Goal: Task Accomplishment & Management: Use online tool/utility

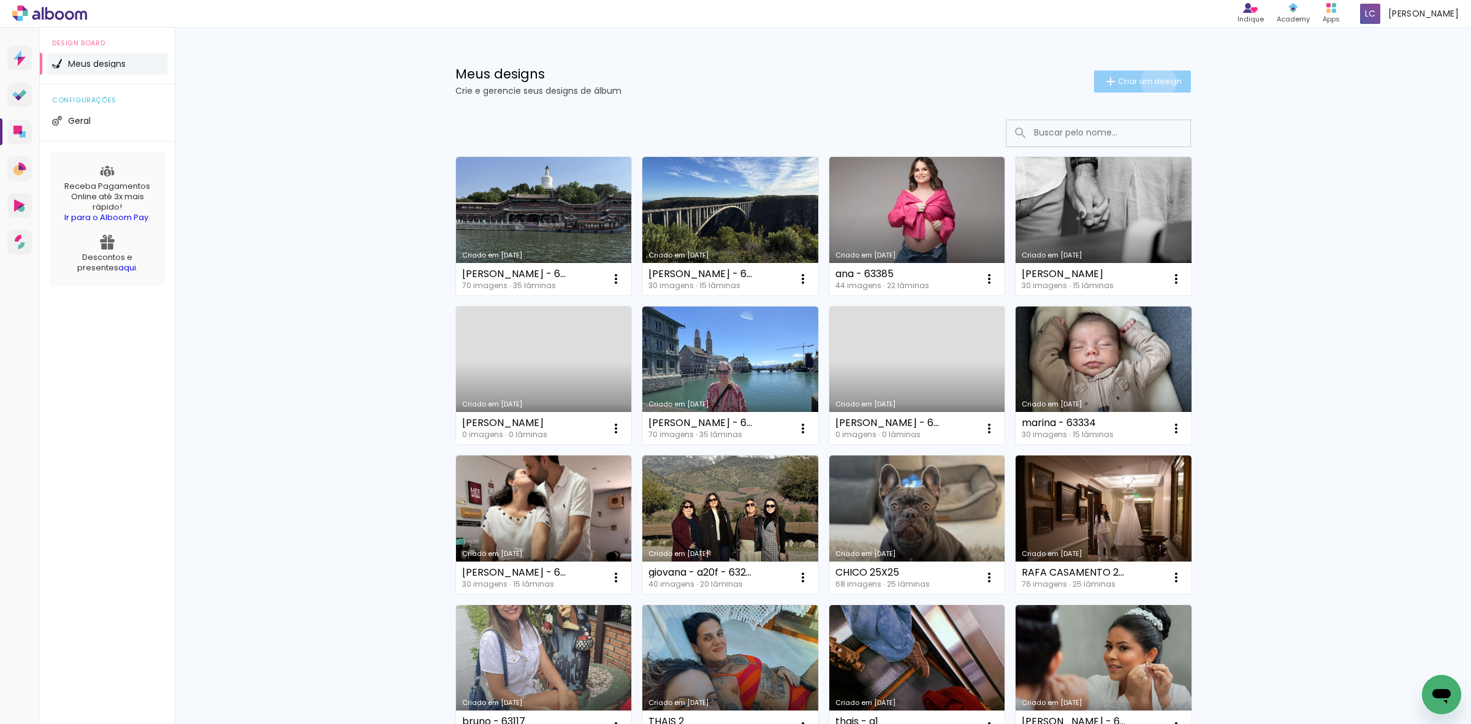
click at [1151, 82] on span "Criar um design" at bounding box center [1150, 81] width 64 height 8
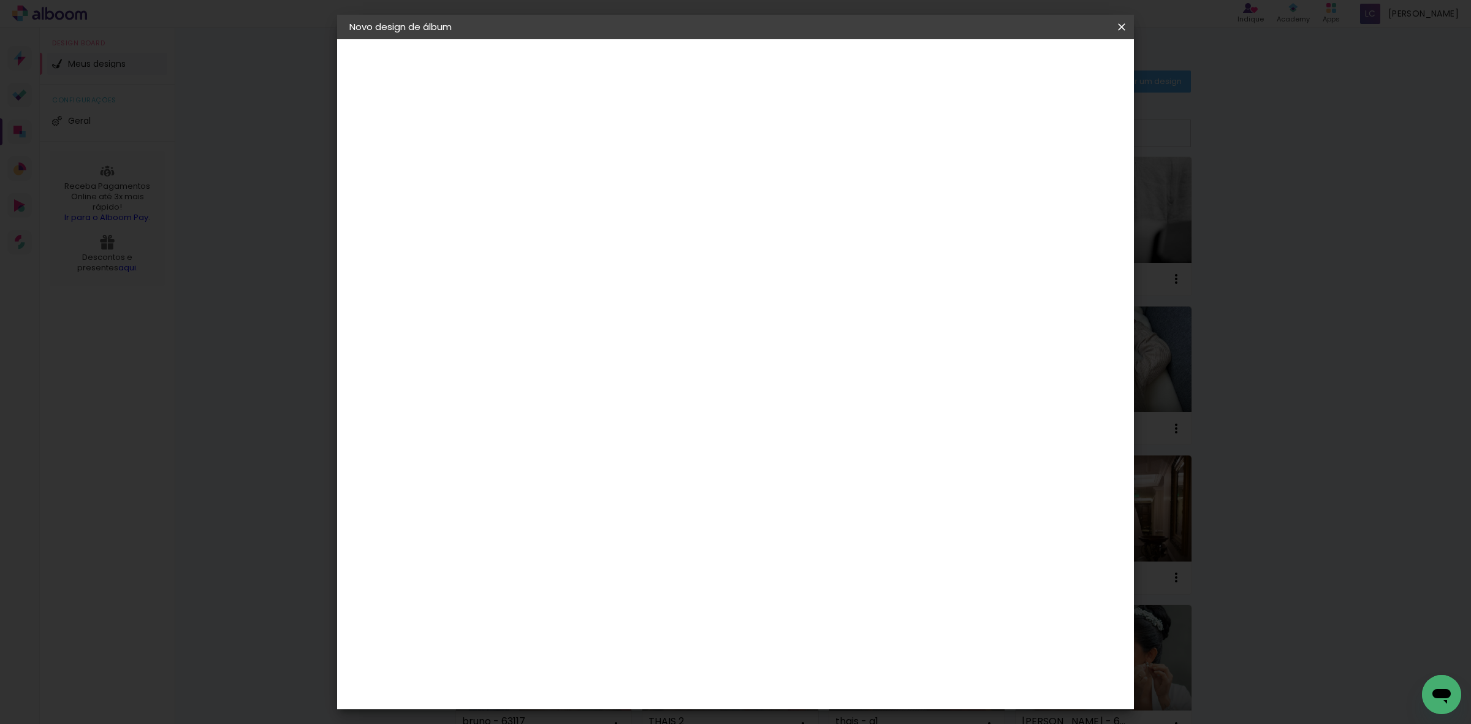
click at [550, 164] on input at bounding box center [550, 164] width 0 height 19
type input "BRUNA - 63409"
type paper-input "BRUNA - 63409"
click at [0, 0] on slot "Avançar" at bounding box center [0, 0] width 0 height 0
click at [780, 173] on paper-item "Tamanho Livre" at bounding box center [721, 186] width 118 height 27
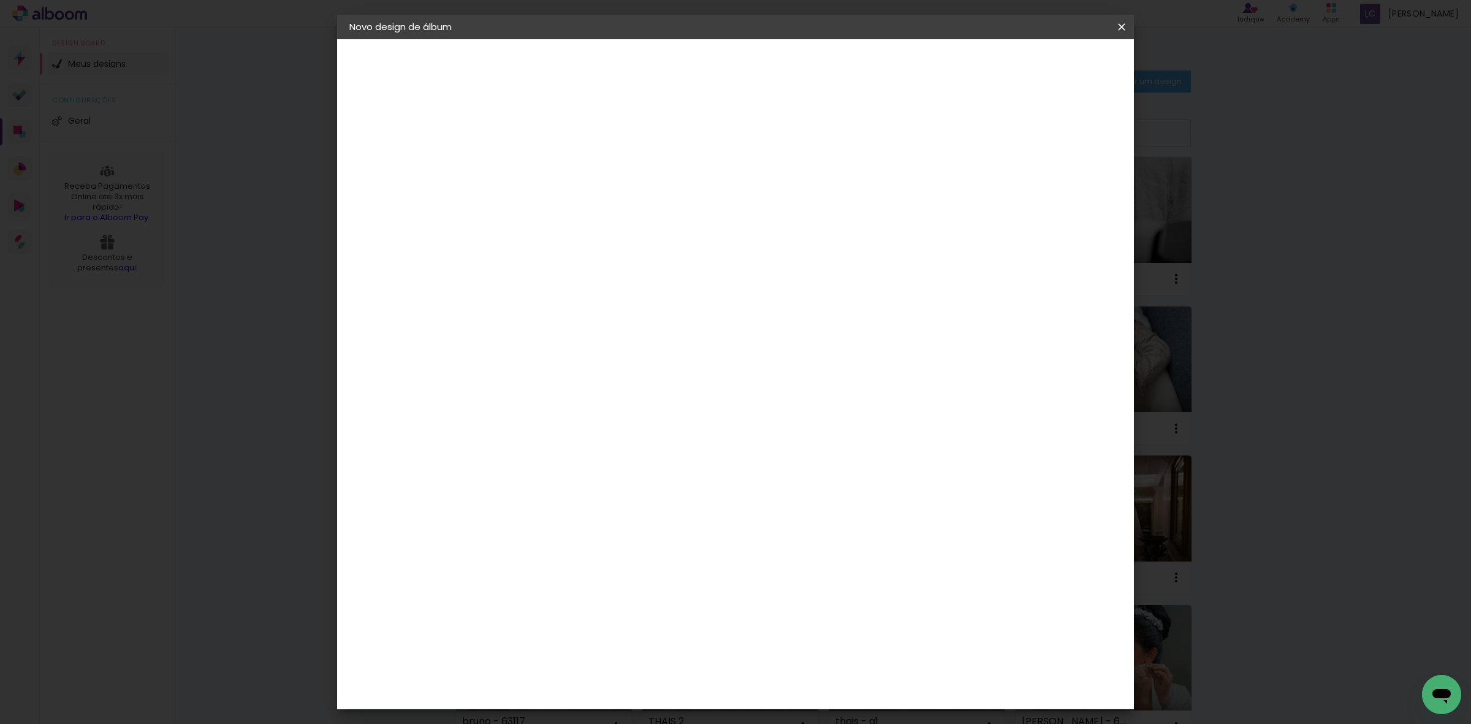
click at [798, 78] on header "Fornecedor Escolha um fornecedor ou avance com o tamanho livre. Voltar Avançar" at bounding box center [647, 75] width 301 height 73
click at [0, 0] on slot "Avançar" at bounding box center [0, 0] width 0 height 0
click at [806, 503] on input "60" at bounding box center [802, 510] width 32 height 18
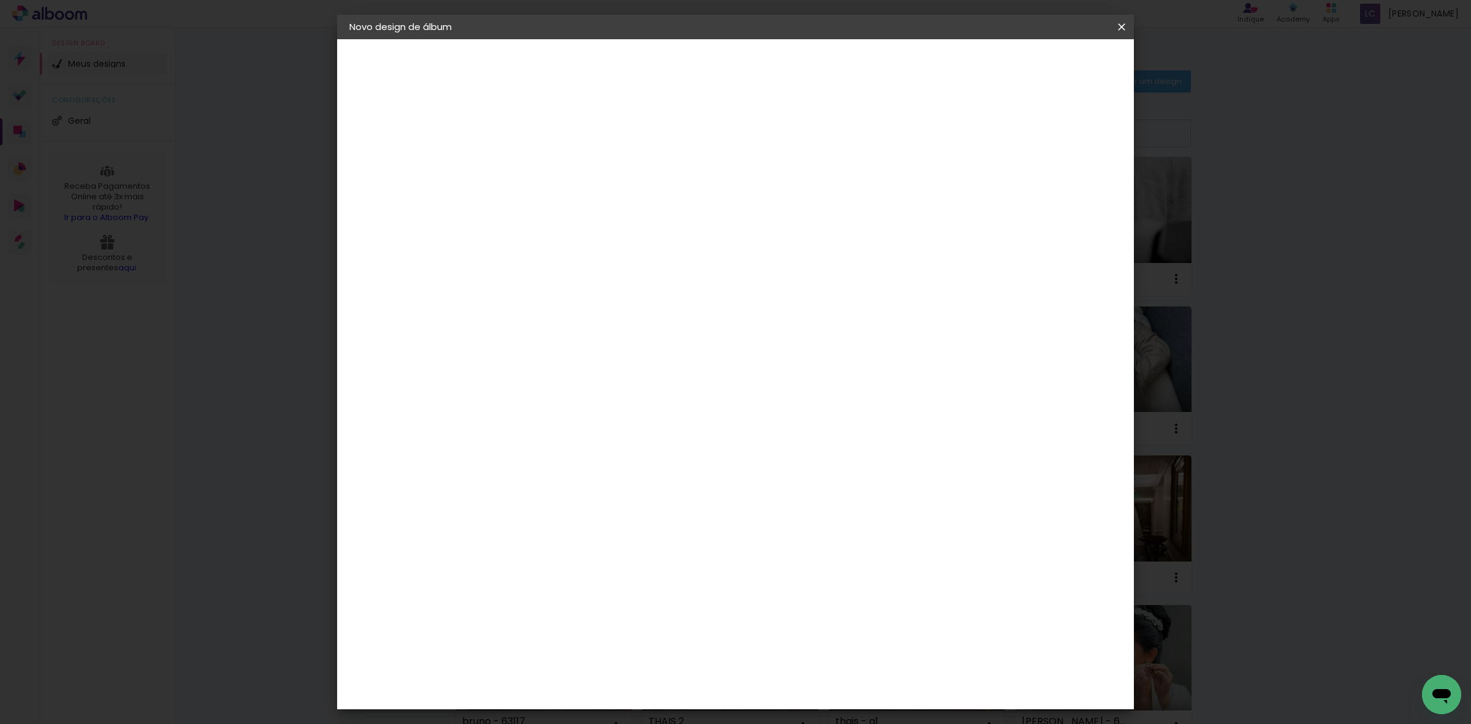
type input "40,6"
type paper-input "40,6"
click at [510, 406] on input "30" at bounding box center [511, 405] width 32 height 18
type input "20,3"
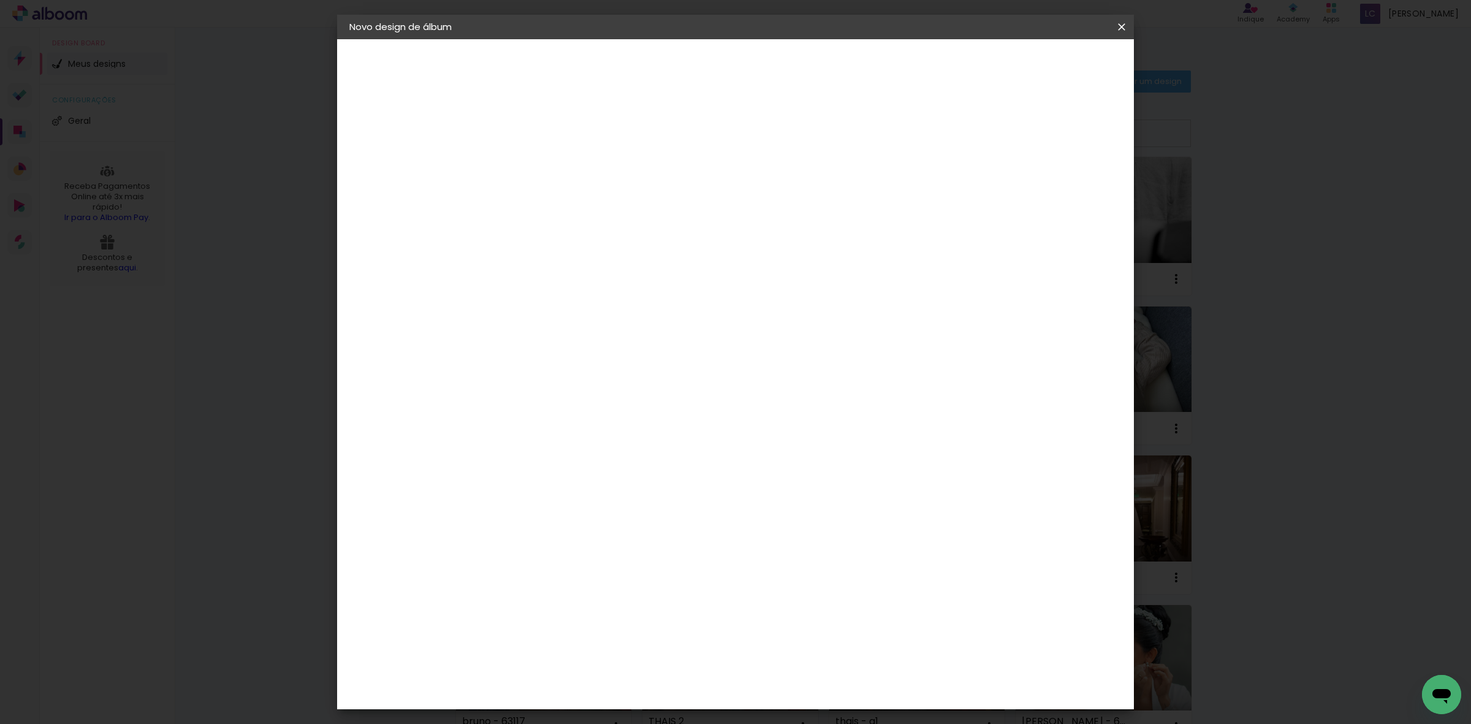
type paper-input "20,3"
type input "4"
type paper-input "4"
click at [1056, 184] on input "4" at bounding box center [1052, 185] width 22 height 18
type input "3"
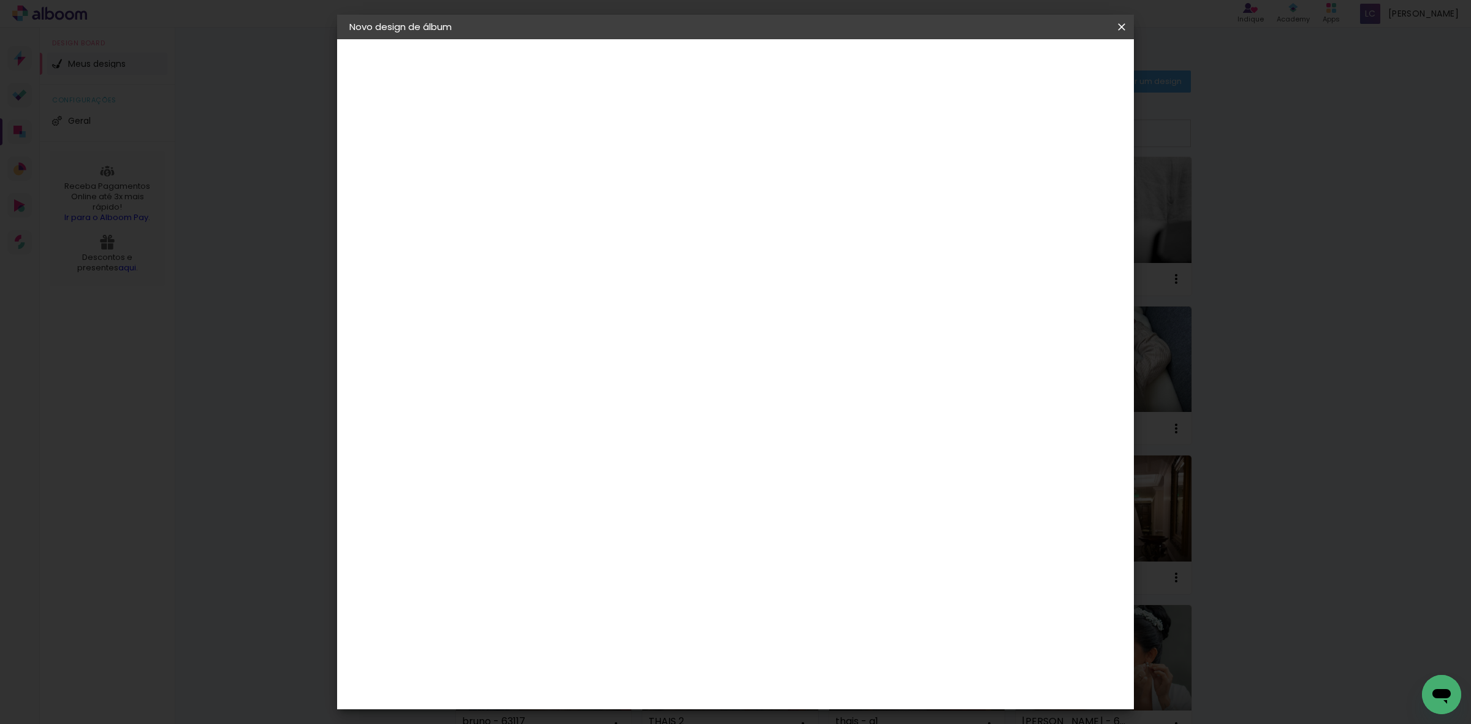
type paper-input "3"
click at [1059, 185] on input "3" at bounding box center [1055, 185] width 22 height 18
type input "2"
type paper-input "2"
click at [1062, 186] on input "2" at bounding box center [1059, 185] width 22 height 18
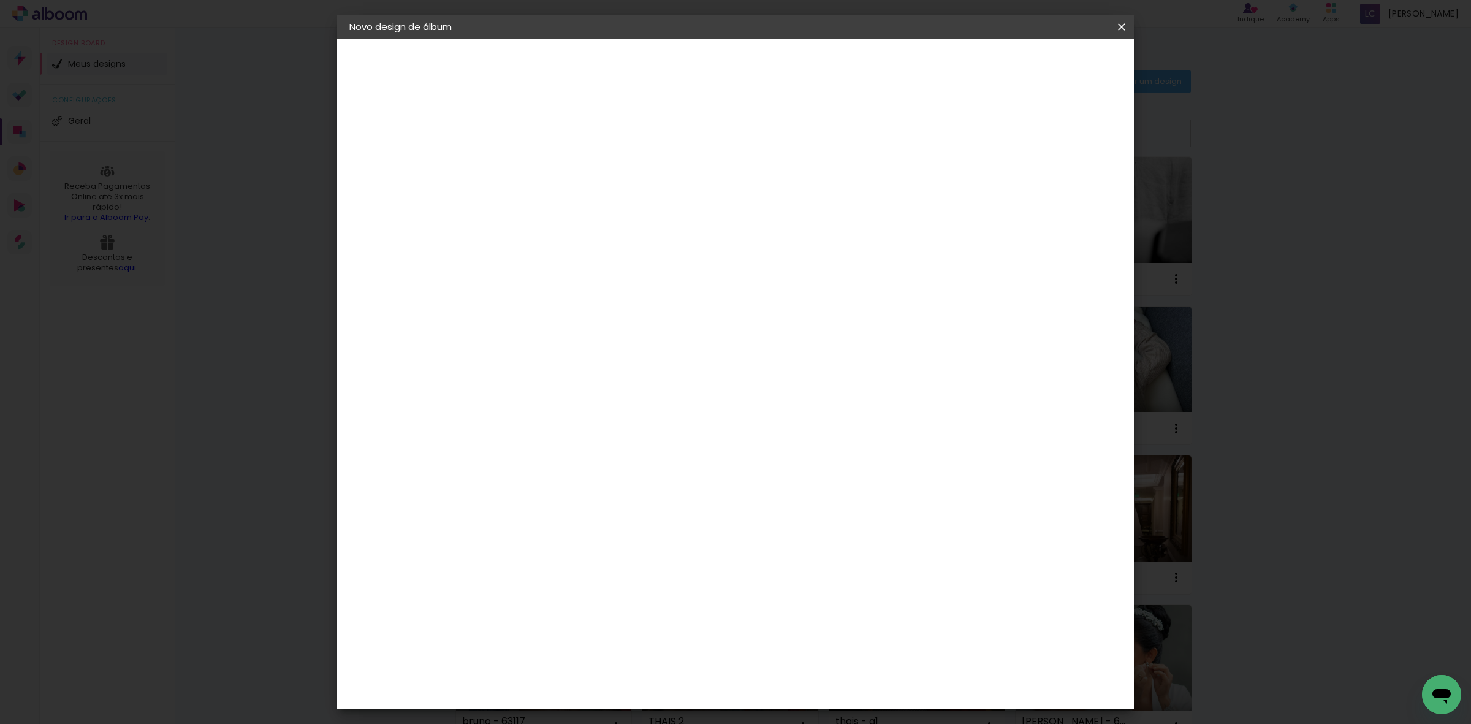
click at [1073, 77] on header "Tamanho livre Defina a largura, altura e sangria das lâminas. Voltar Iniciar de…" at bounding box center [785, 70] width 577 height 63
click at [1043, 68] on span "Iniciar design" at bounding box center [1015, 65] width 56 height 9
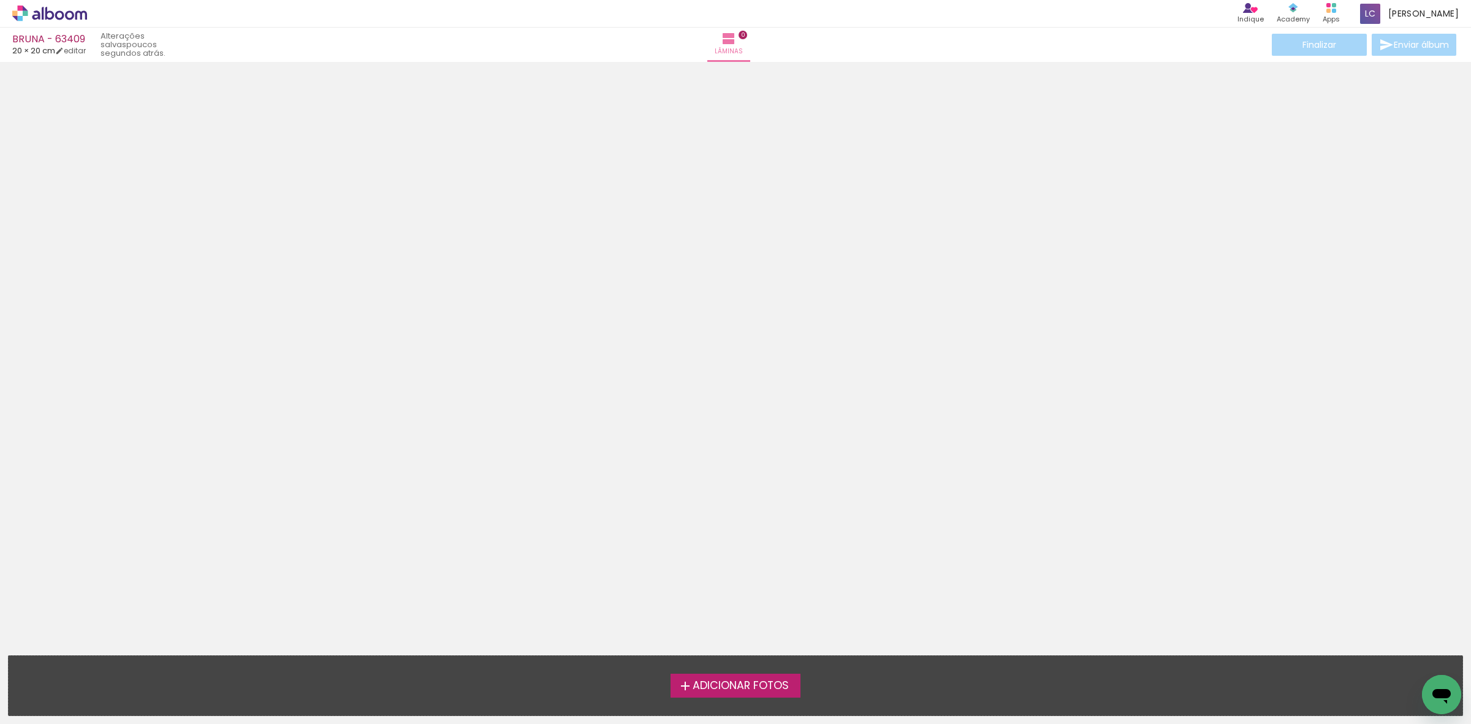
click at [1239, 249] on div at bounding box center [735, 287] width 1471 height 442
click at [32, 11] on icon at bounding box center [49, 14] width 75 height 16
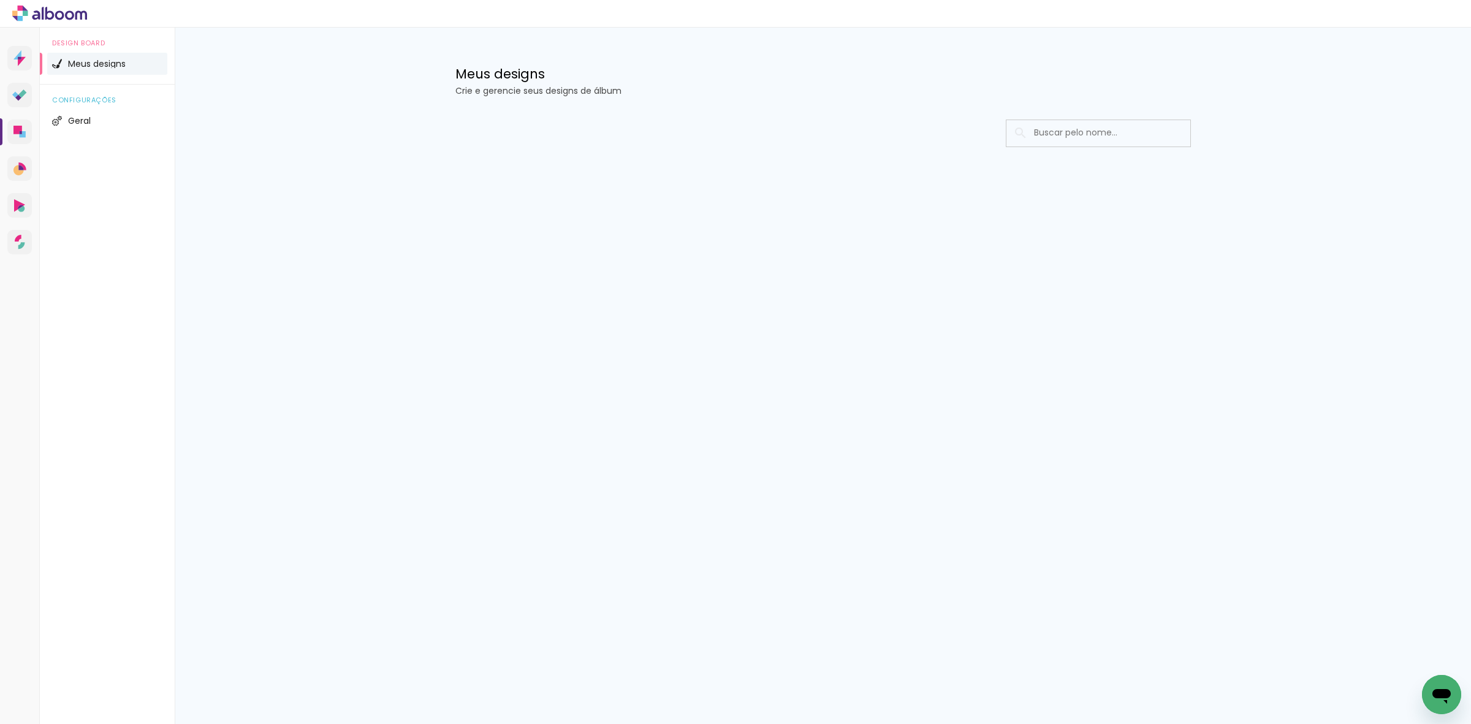
click at [1117, 139] on input at bounding box center [1115, 132] width 175 height 25
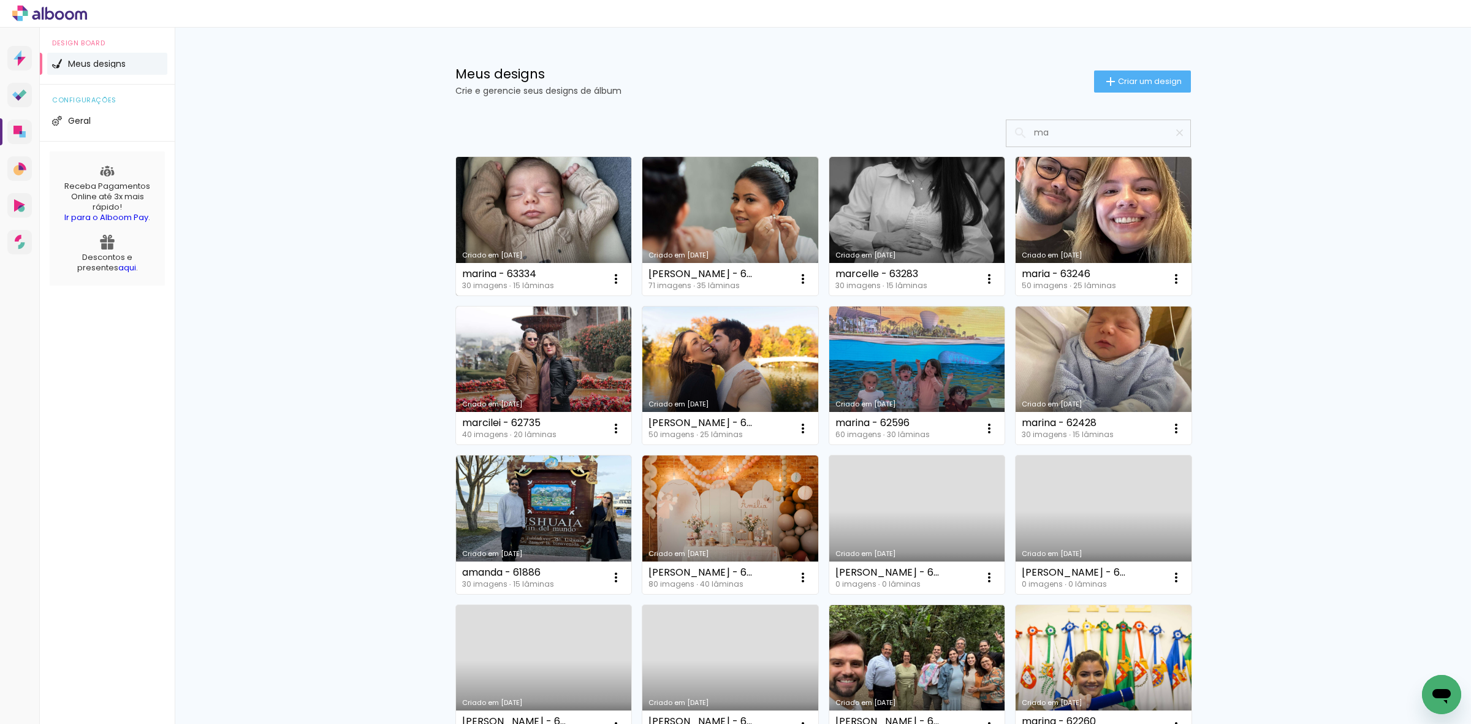
type input "ma"
type paper-input "ma"
click at [512, 199] on link "Criado em [DATE]" at bounding box center [544, 226] width 176 height 139
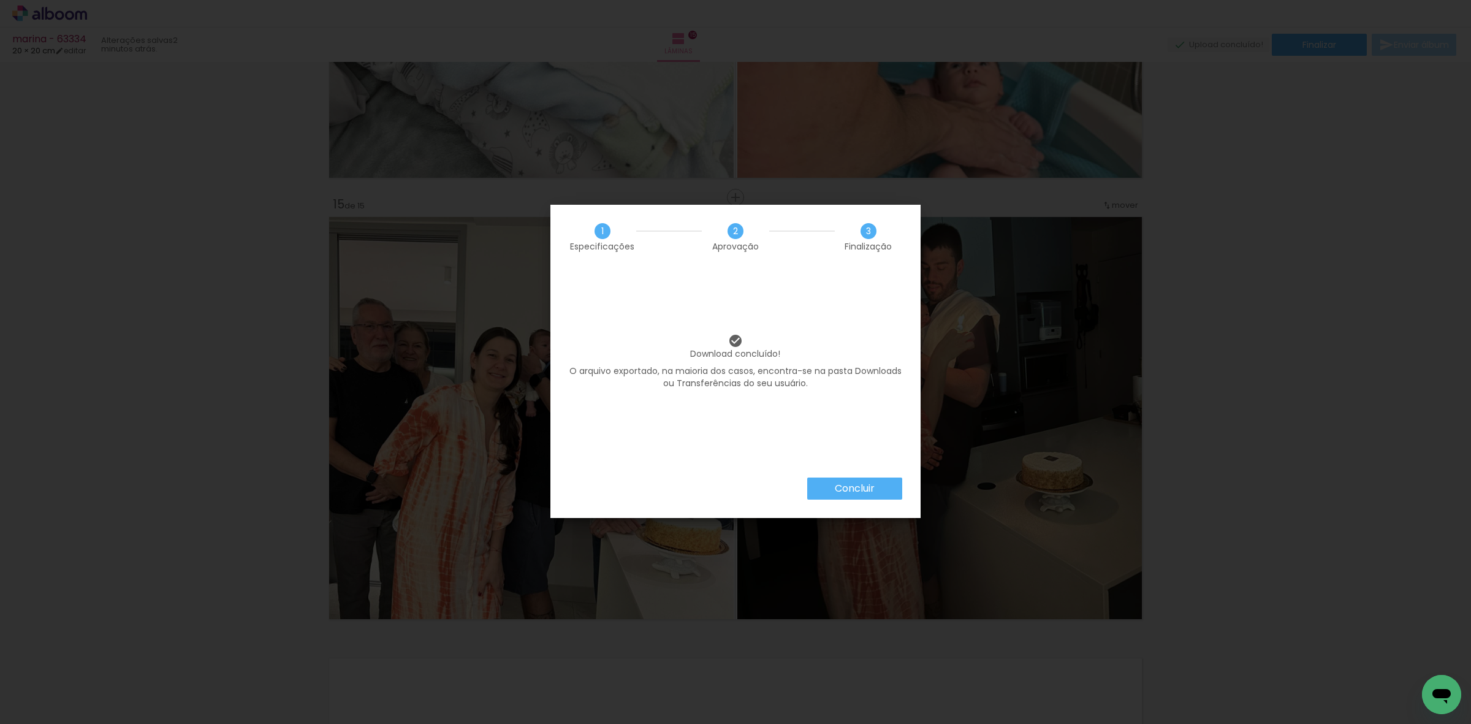
scroll to position [0, 693]
click at [1365, 290] on iron-overlay-backdrop at bounding box center [735, 362] width 1471 height 724
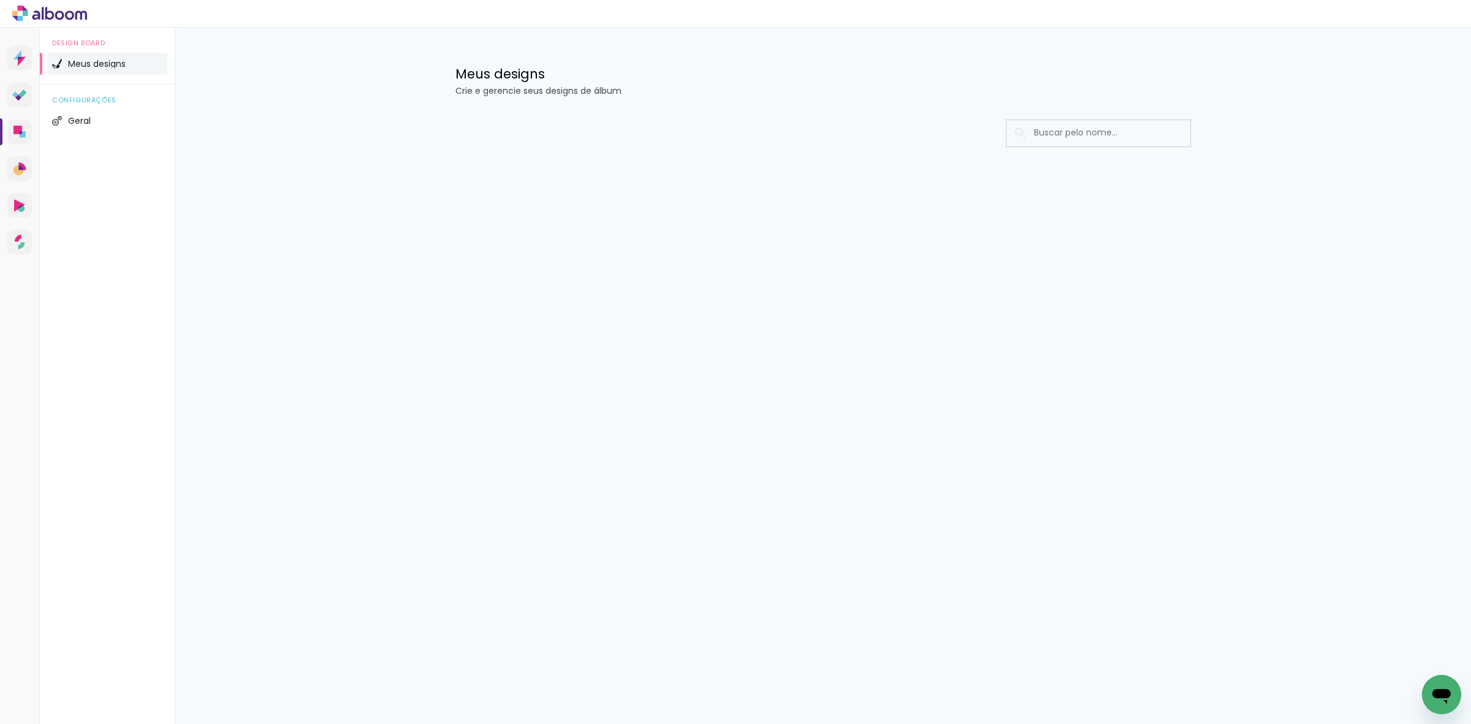
click at [3, 136] on div "Prosite Website + Landing pages Proof Sistema de seleção e venda de fotos Desig…" at bounding box center [20, 390] width 40 height 724
click at [1052, 128] on input at bounding box center [1115, 132] width 175 height 25
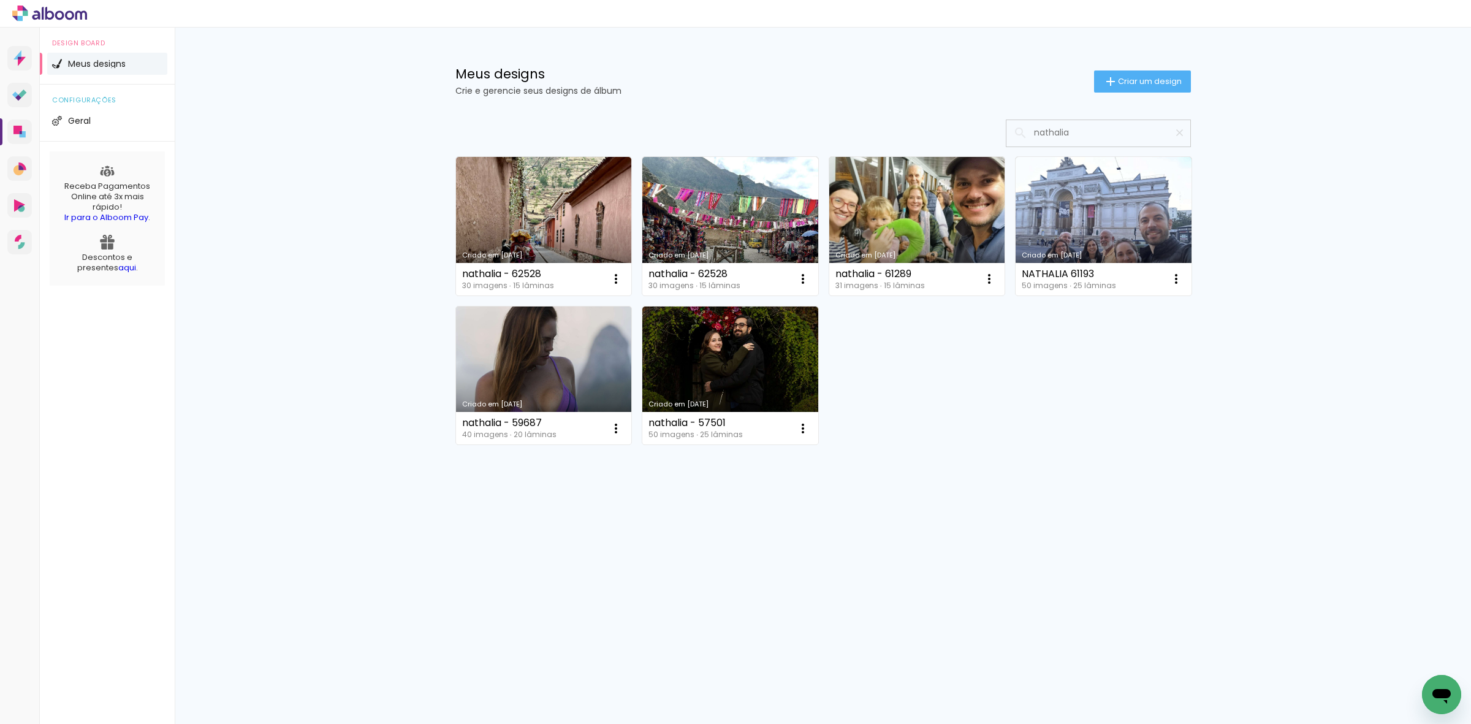
click at [1052, 132] on input "nathalia" at bounding box center [1104, 132] width 153 height 25
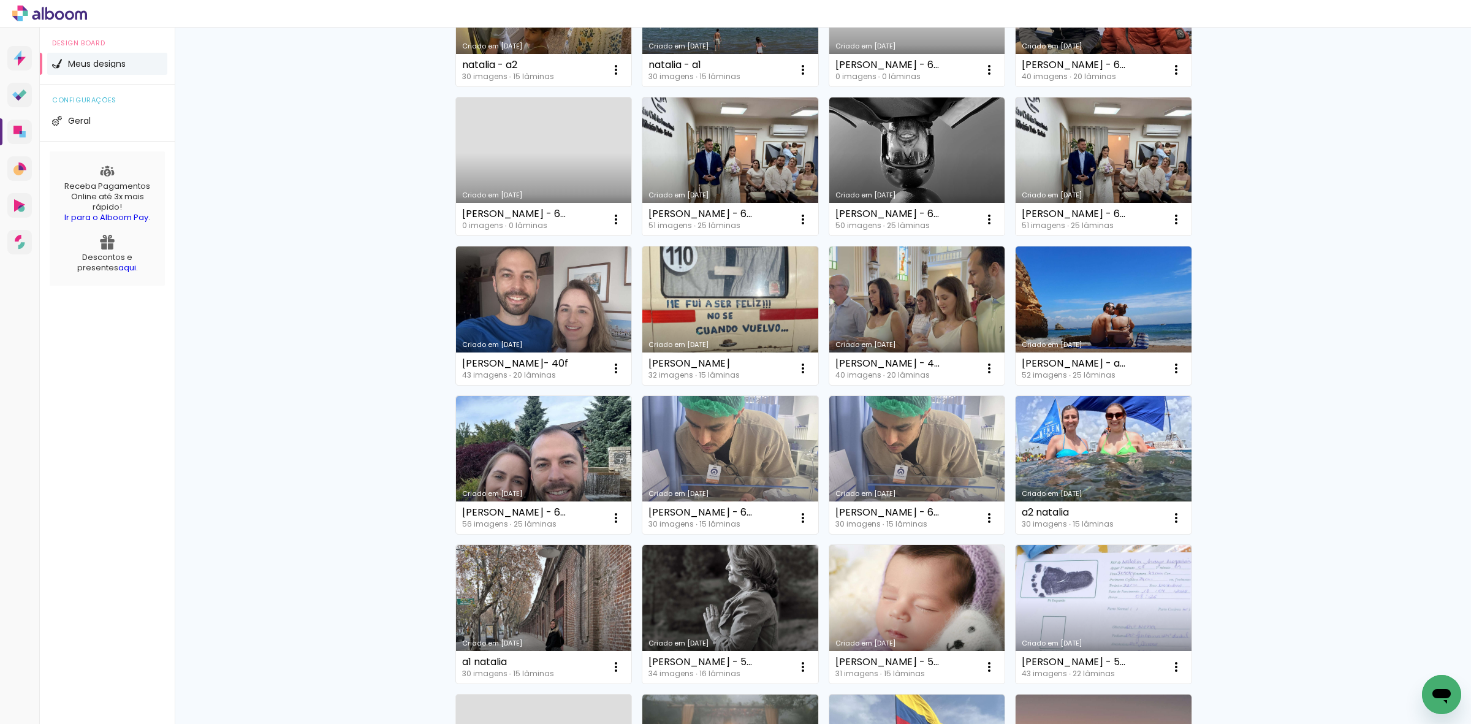
scroll to position [230, 0]
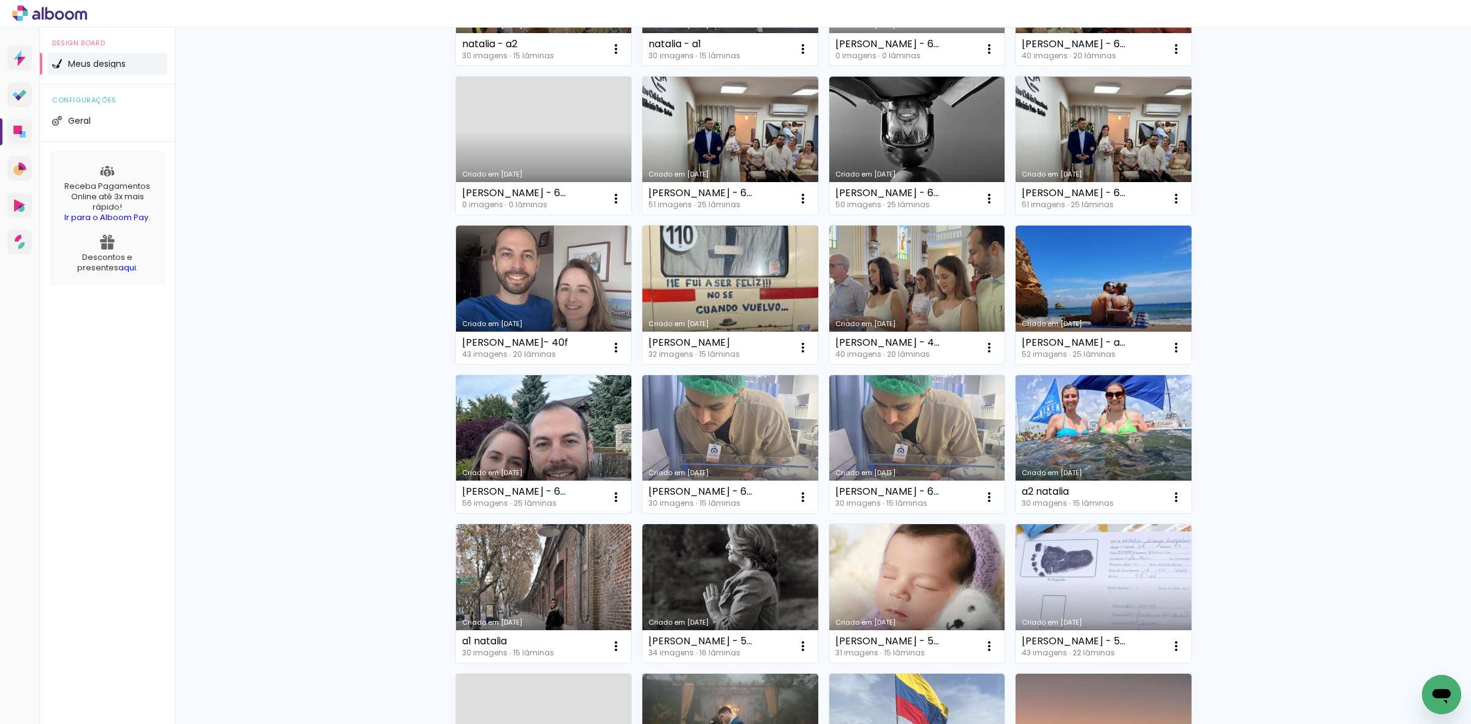
type input "natalia"
type paper-input "natalia"
click at [503, 415] on link "Criado em 21/08/25" at bounding box center [544, 444] width 176 height 139
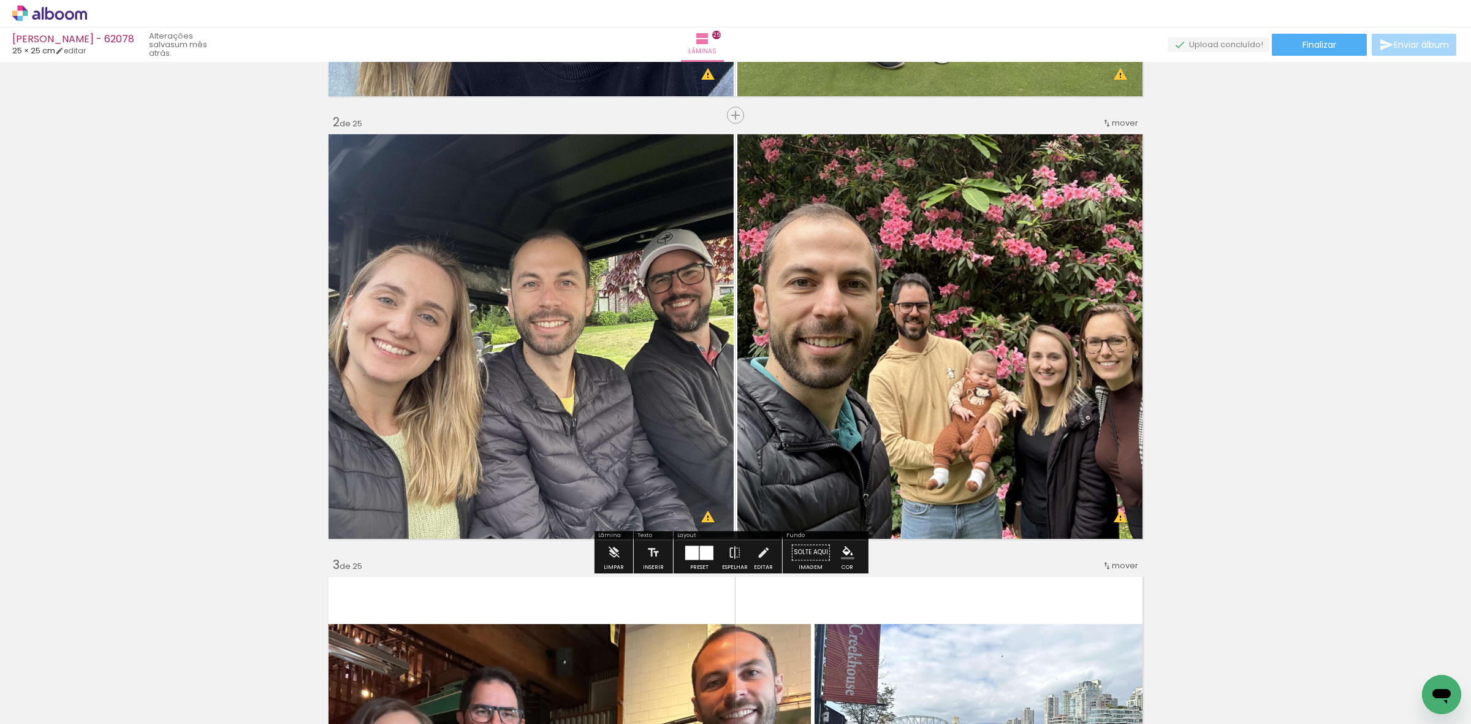
scroll to position [383, 0]
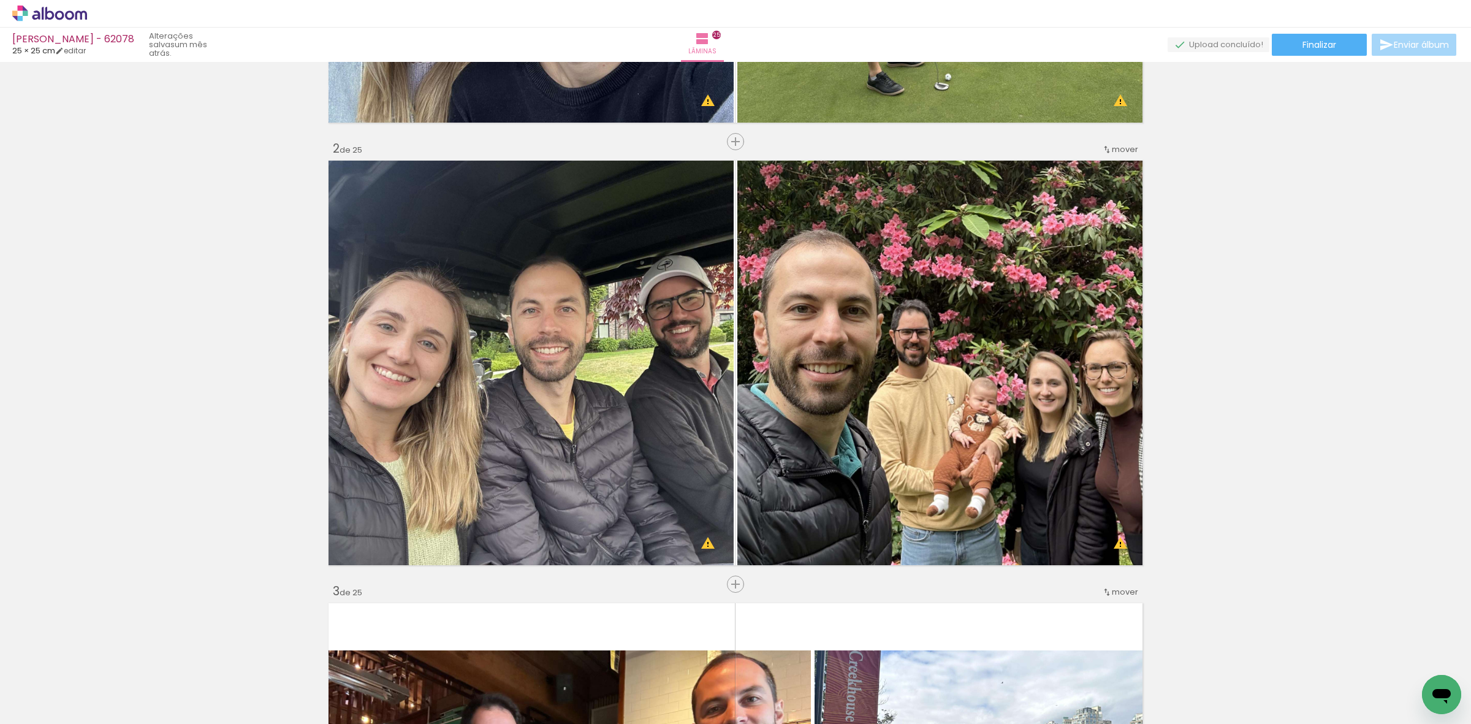
click at [51, 17] on icon at bounding box center [49, 14] width 75 height 16
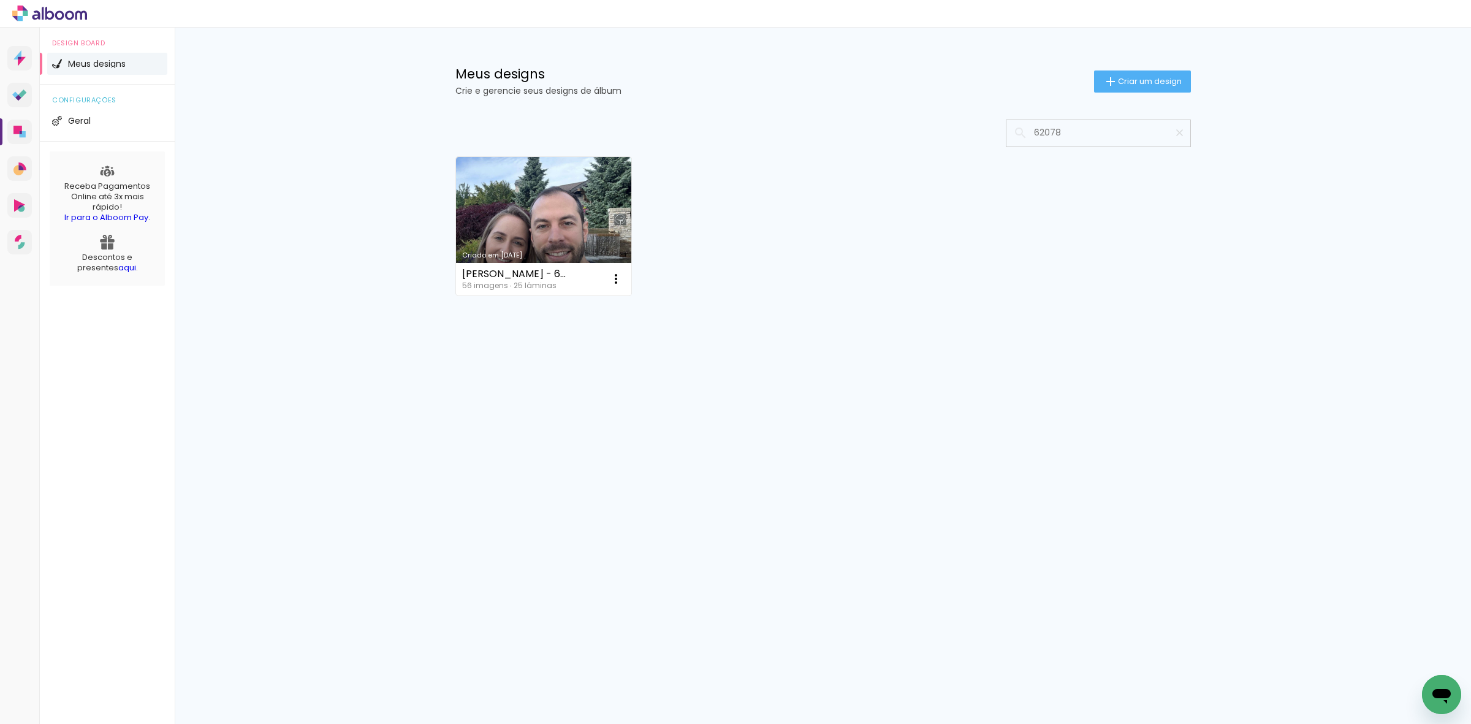
drag, startPoint x: 1084, startPoint y: 139, endPoint x: 1012, endPoint y: 148, distance: 72.2
click at [1012, 148] on div "Criado em 21/08/25 natalia - 62078 56 imagens ∙ 25 lâminas Abrir Fazer uma cópi…" at bounding box center [823, 258] width 797 height 303
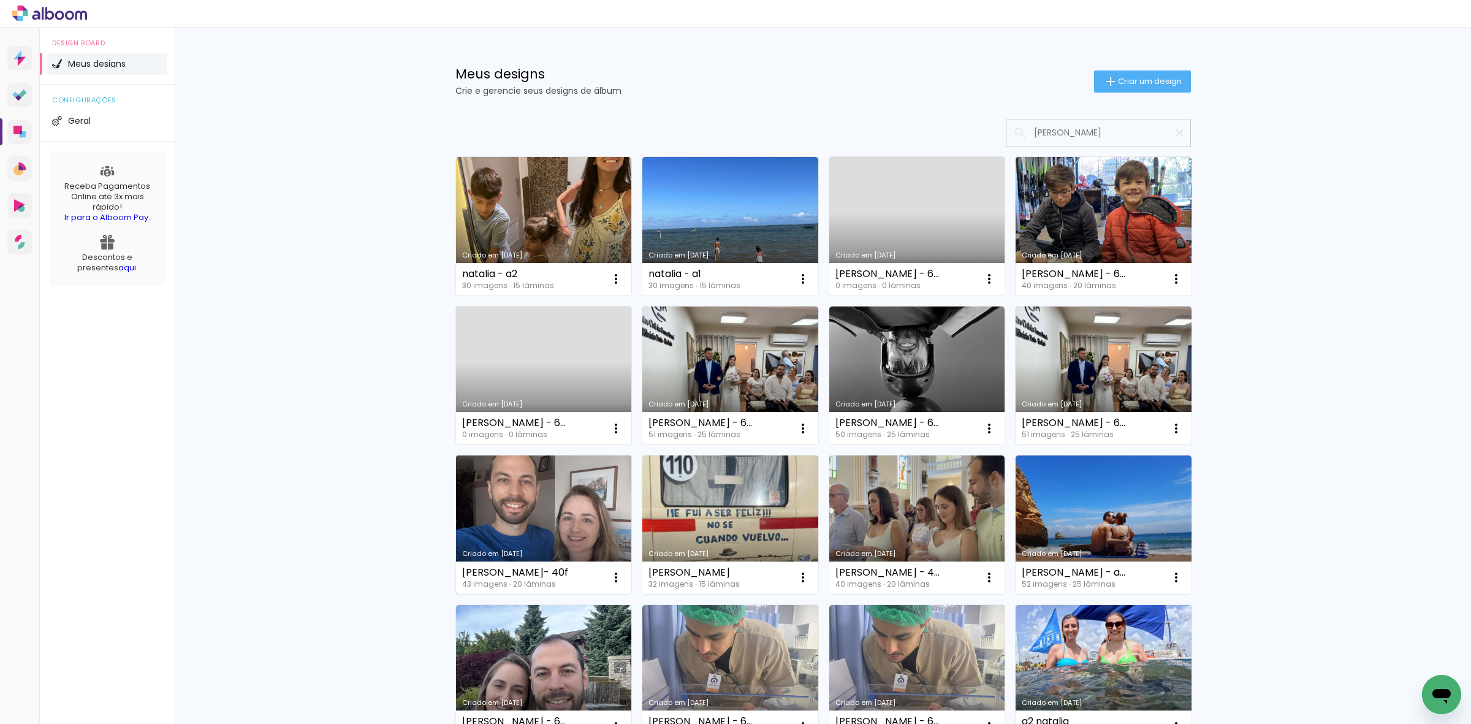
type input "[PERSON_NAME]"
type paper-input "[PERSON_NAME]"
click at [495, 520] on link "Criado em [DATE]" at bounding box center [544, 524] width 176 height 139
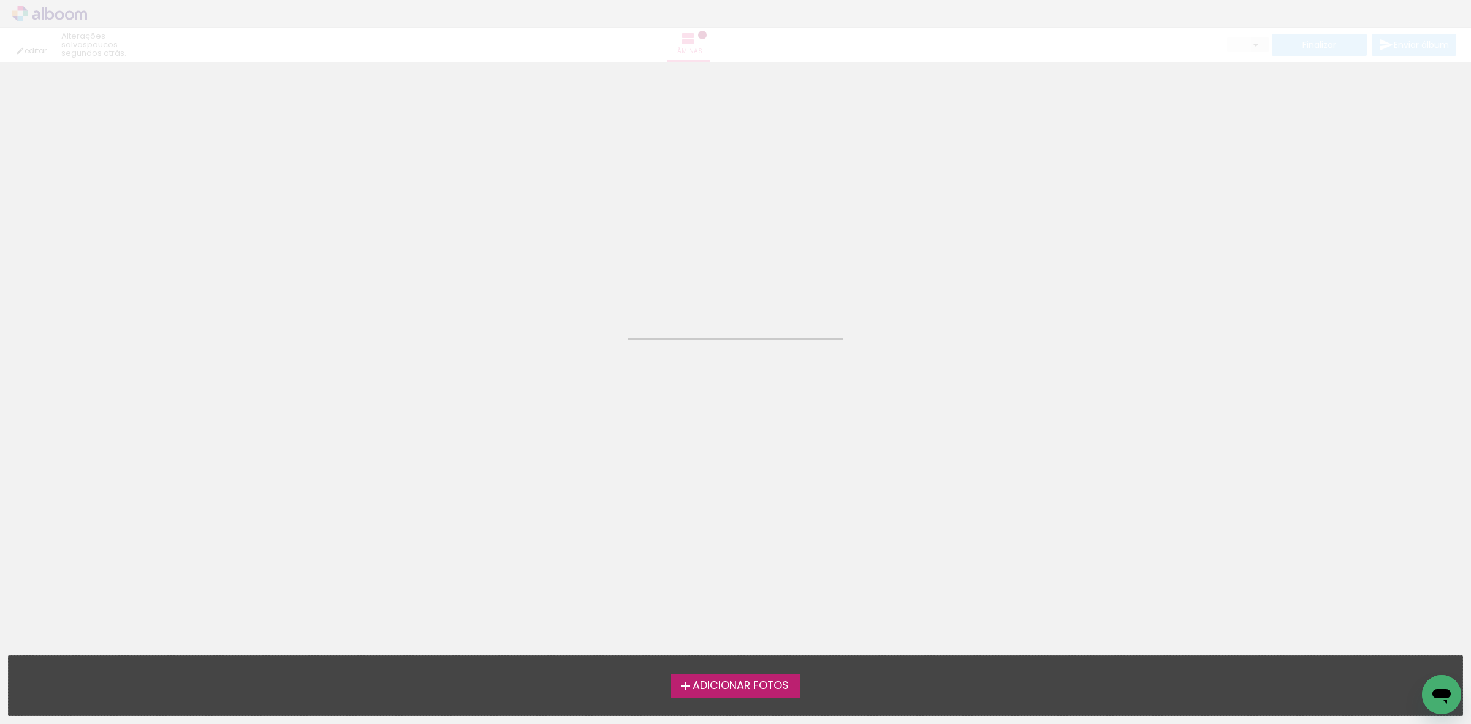
click at [495, 520] on neon-animated-pages "Confirmar Cancelar" at bounding box center [735, 393] width 1471 height 662
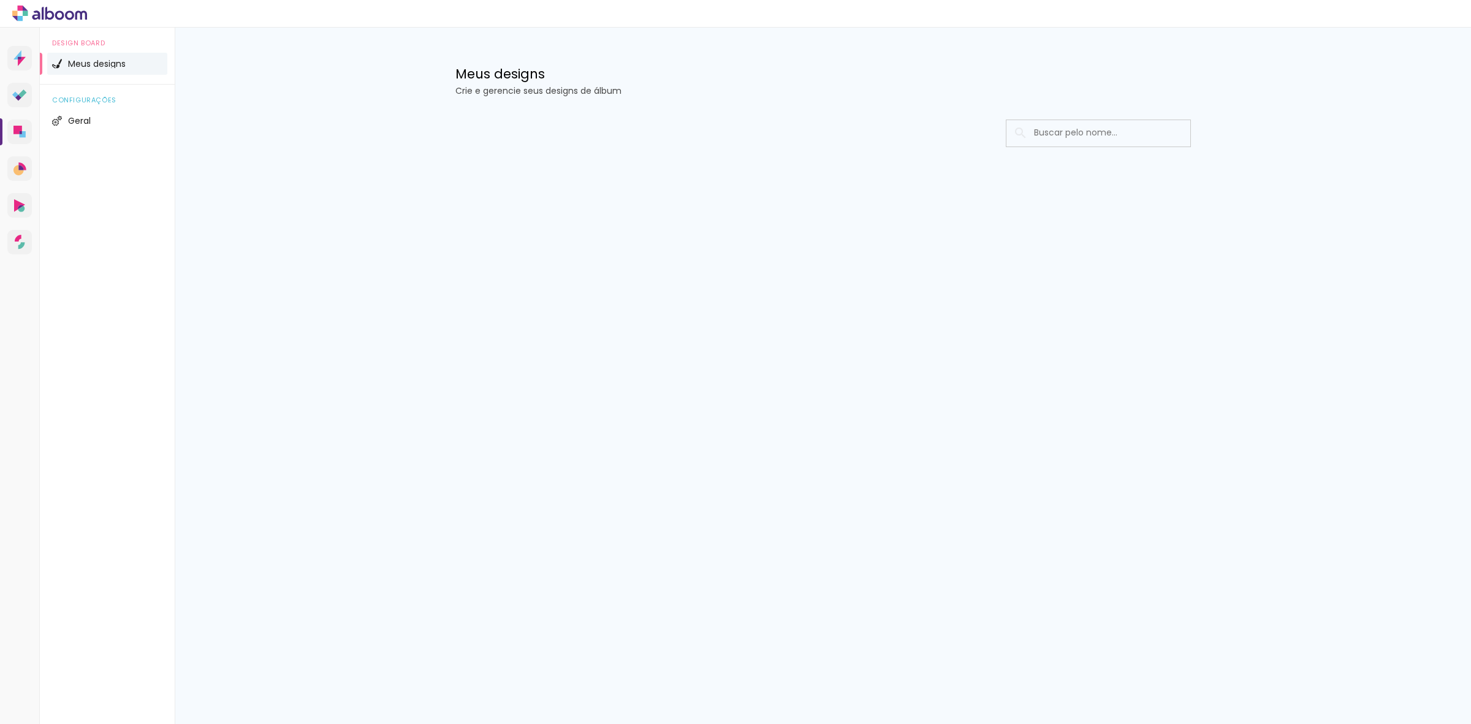
click at [4, 129] on div "Prosite Website + Landing pages Proof Sistema de seleção e venda de fotos Desig…" at bounding box center [20, 390] width 40 height 724
click at [10, 132] on link "Designbox Diagramação de álbuns" at bounding box center [19, 132] width 25 height 25
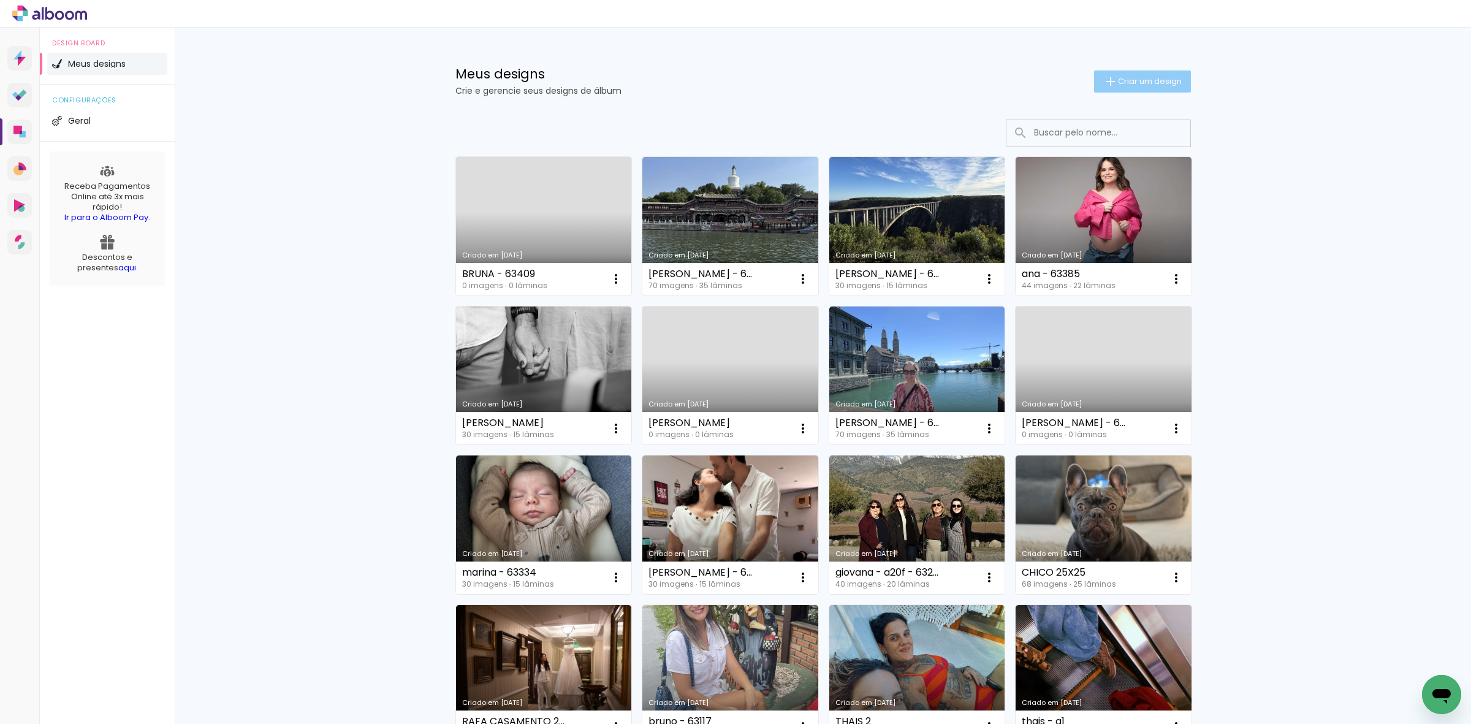
click at [1163, 77] on span "Criar um design" at bounding box center [1150, 81] width 64 height 8
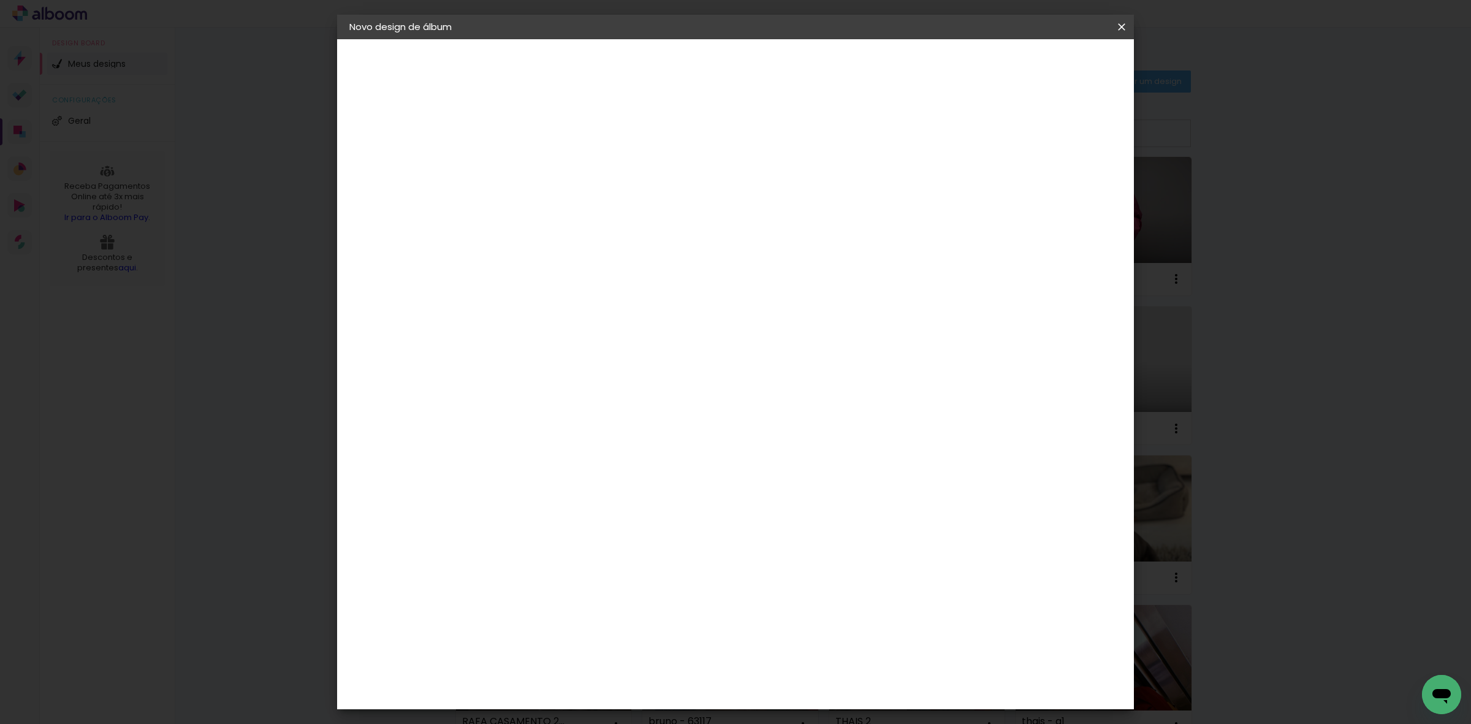
click at [550, 155] on input at bounding box center [550, 164] width 0 height 19
type input "[PERSON_NAME] - 63424"
type paper-input "[PERSON_NAME] - 63424"
click at [603, 77] on header "Informações Dê um título ao seu álbum. Avançar" at bounding box center [550, 75] width 107 height 73
click at [0, 0] on slot "Avançar" at bounding box center [0, 0] width 0 height 0
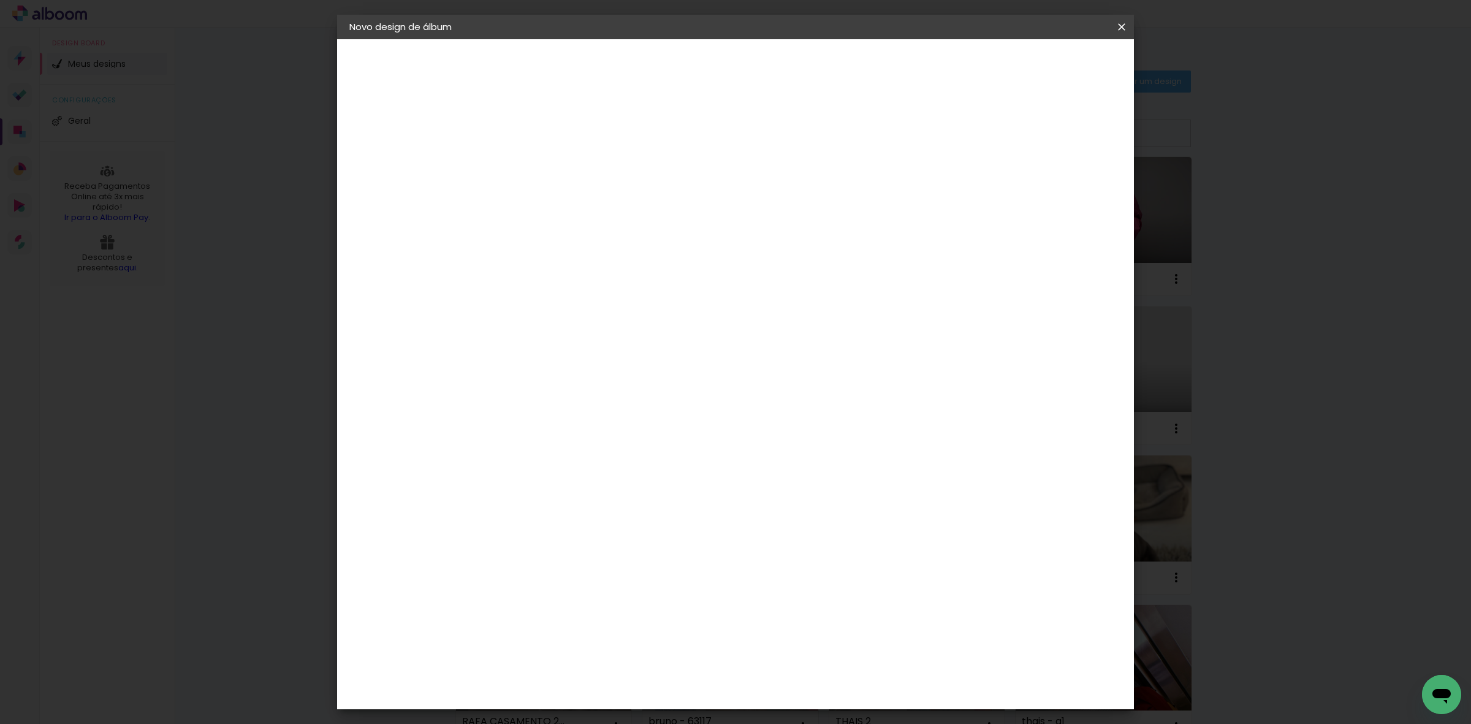
click at [780, 194] on paper-item "Tamanho Livre" at bounding box center [721, 186] width 118 height 27
click at [0, 0] on slot "Avançar" at bounding box center [0, 0] width 0 height 0
click at [804, 512] on input "60" at bounding box center [802, 510] width 32 height 18
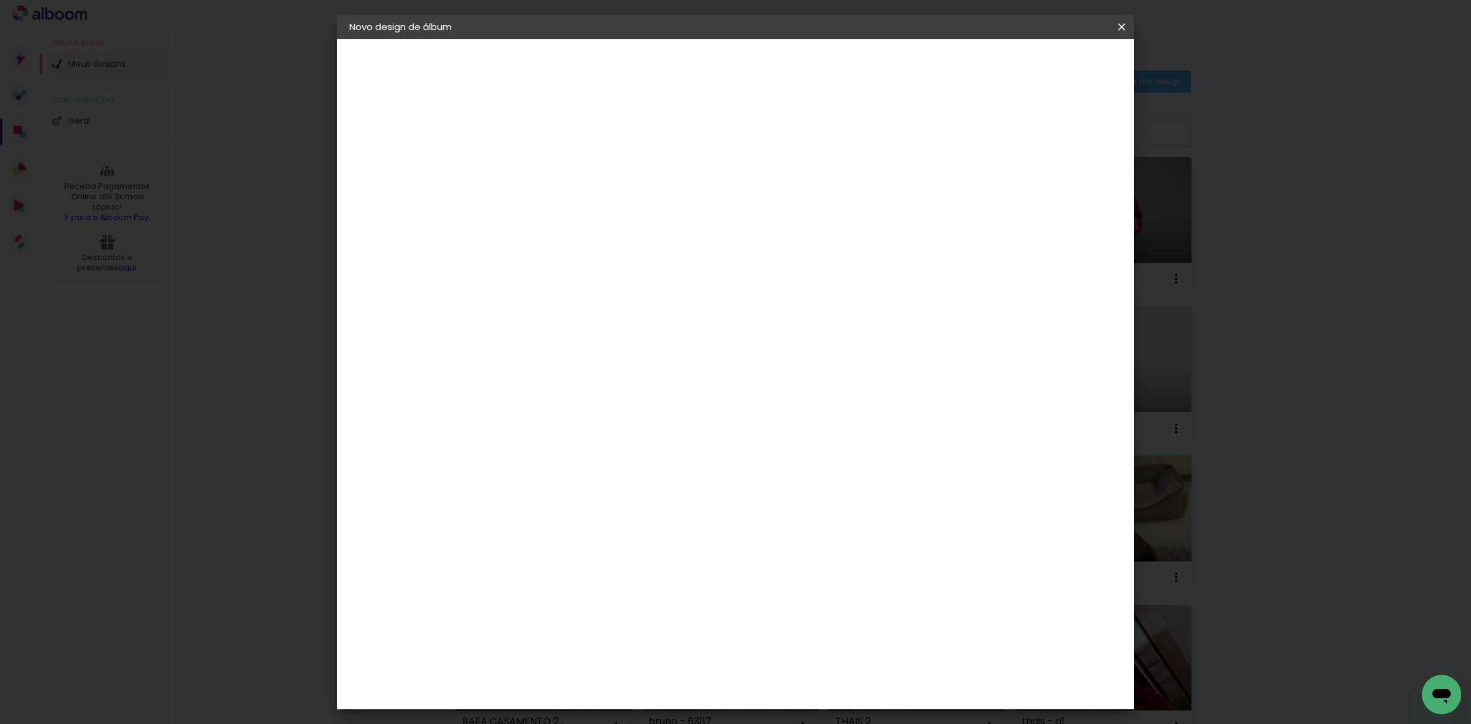
type input "50,6"
type paper-input "50,6"
click at [511, 377] on input "30" at bounding box center [511, 370] width 32 height 18
type input "25,4"
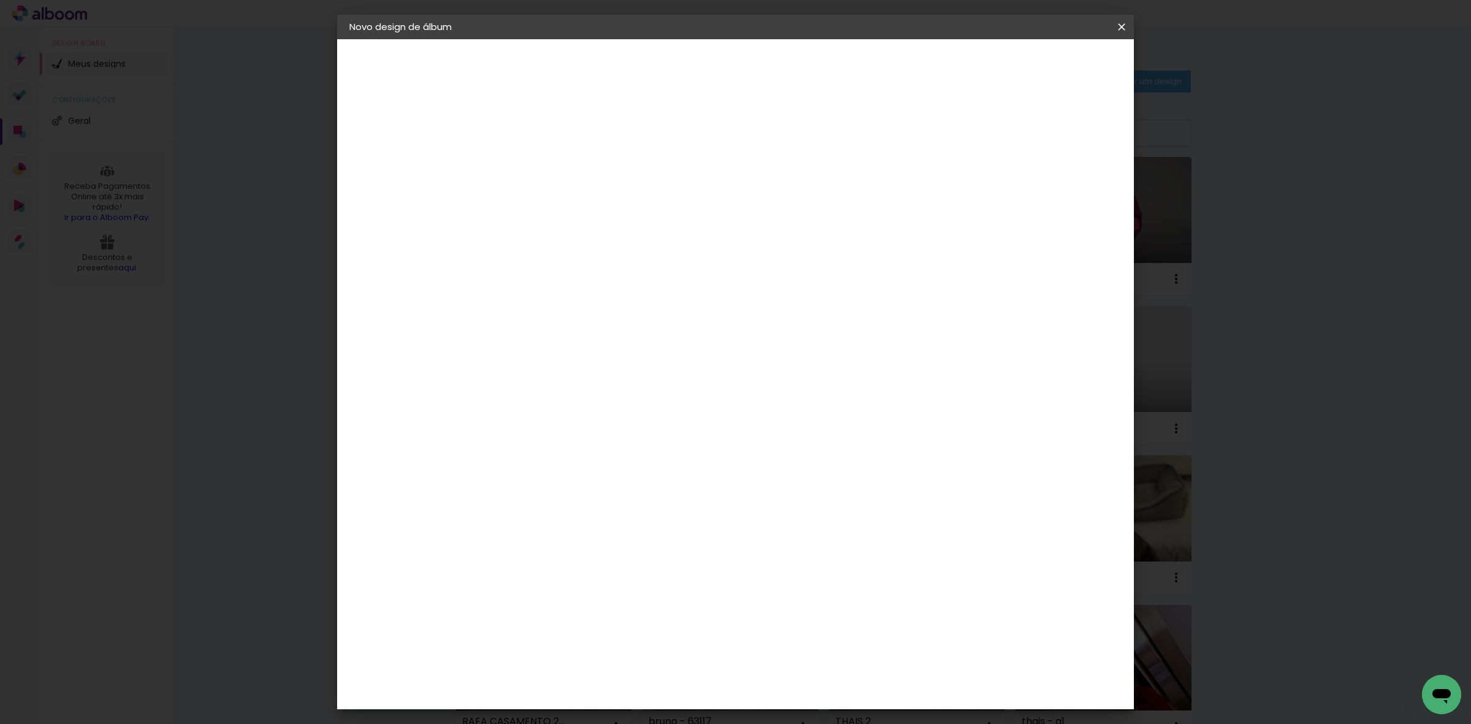
type paper-input "25,4"
click at [1062, 196] on paper-input-container "5 mm" at bounding box center [1064, 185] width 49 height 31
click at [1064, 194] on div at bounding box center [1064, 194] width 40 height 1
type input "4"
type paper-input "4"
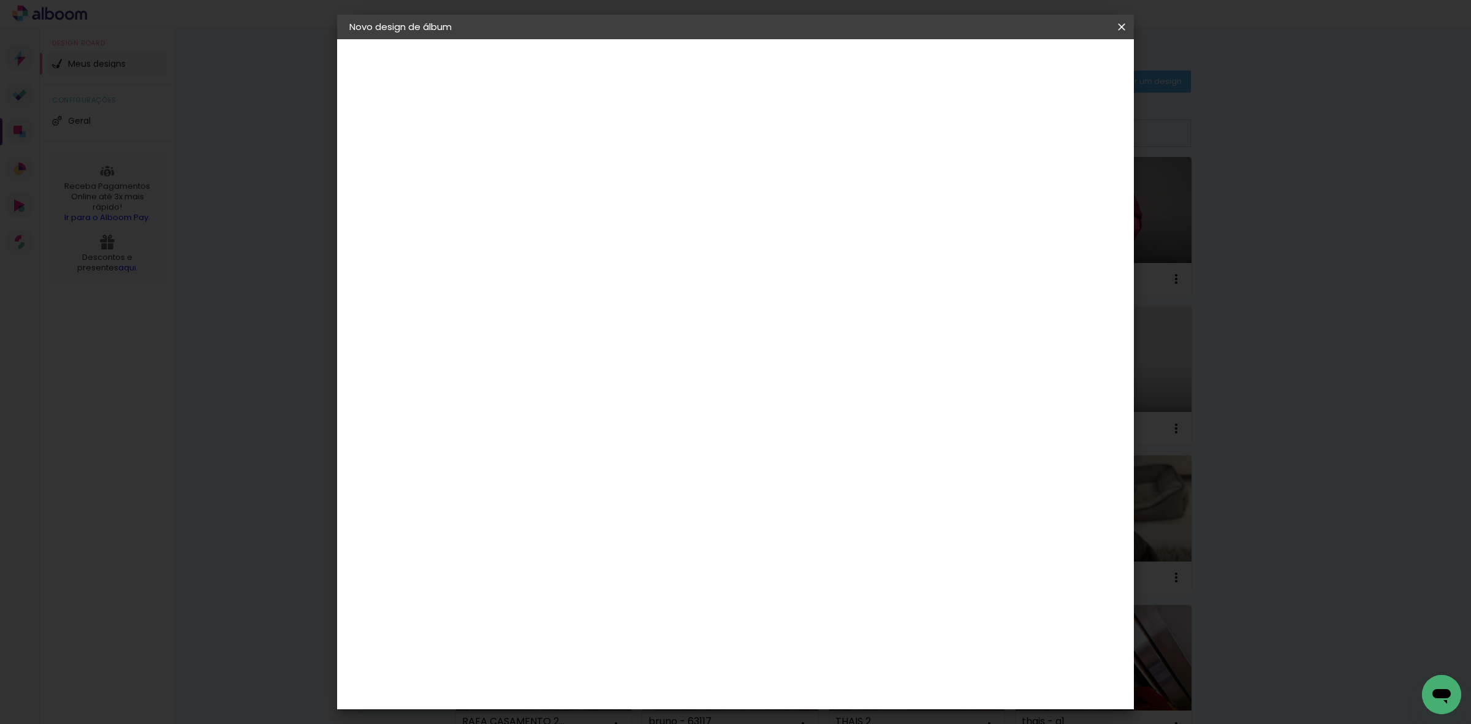
click at [1062, 191] on input "4" at bounding box center [1055, 185] width 22 height 18
type input "3"
type paper-input "3"
click at [1062, 191] on input "3" at bounding box center [1059, 185] width 22 height 18
type input "2"
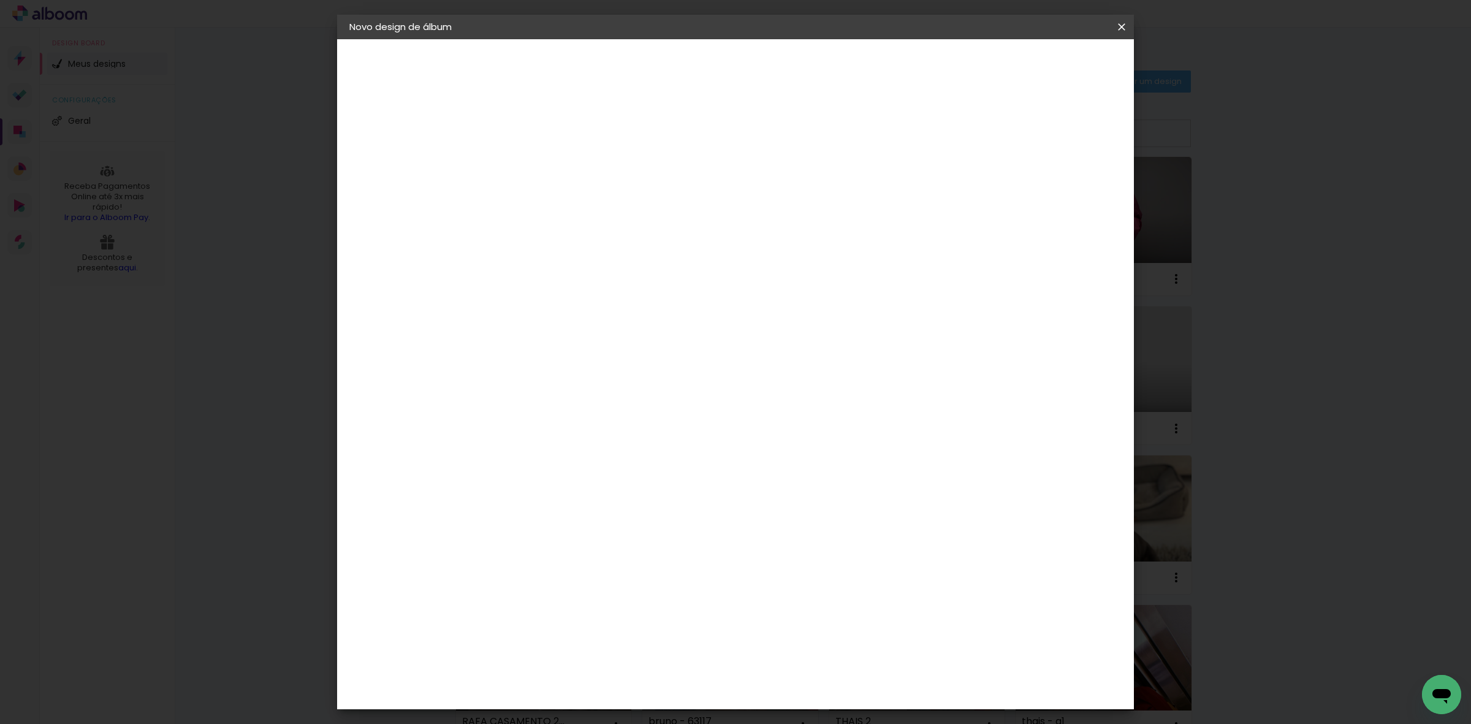
type paper-input "2"
click at [1062, 191] on input "2" at bounding box center [1059, 185] width 22 height 18
click at [1055, 74] on paper-button "Iniciar design" at bounding box center [1015, 65] width 80 height 21
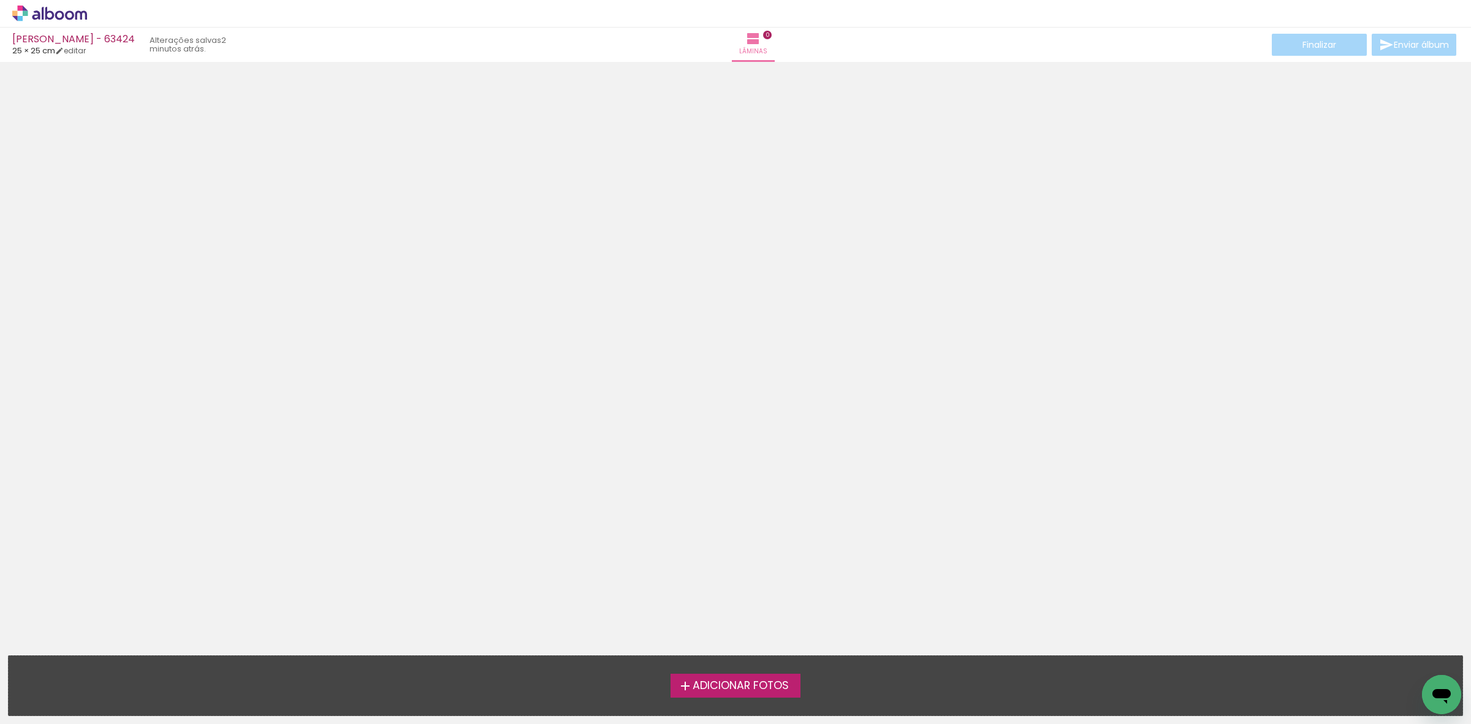
click at [1470, 338] on div at bounding box center [735, 287] width 1471 height 443
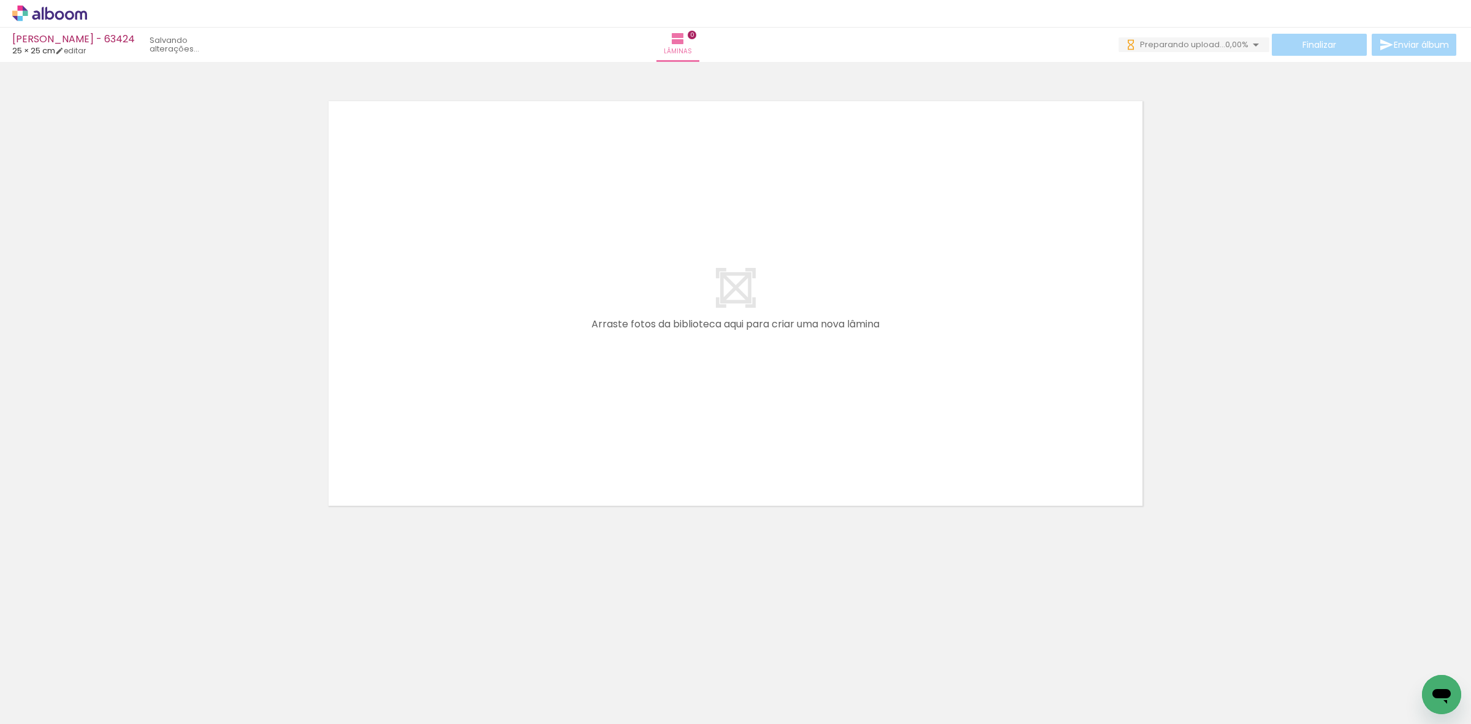
drag, startPoint x: 289, startPoint y: 483, endPoint x: 532, endPoint y: 305, distance: 301.7
click at [511, 267] on quentale-workspace at bounding box center [735, 362] width 1471 height 724
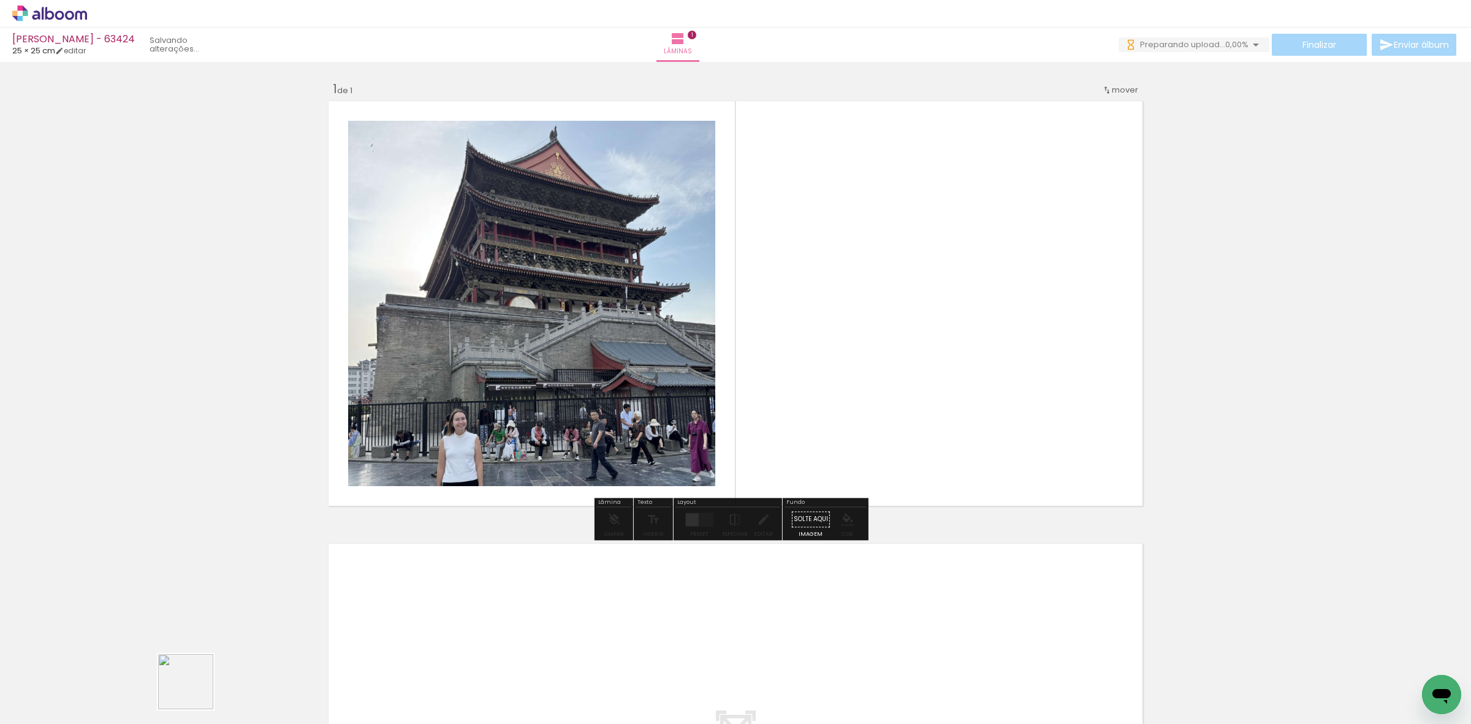
drag, startPoint x: 195, startPoint y: 691, endPoint x: 607, endPoint y: 365, distance: 525.5
click at [577, 366] on quentale-workspace at bounding box center [735, 362] width 1471 height 724
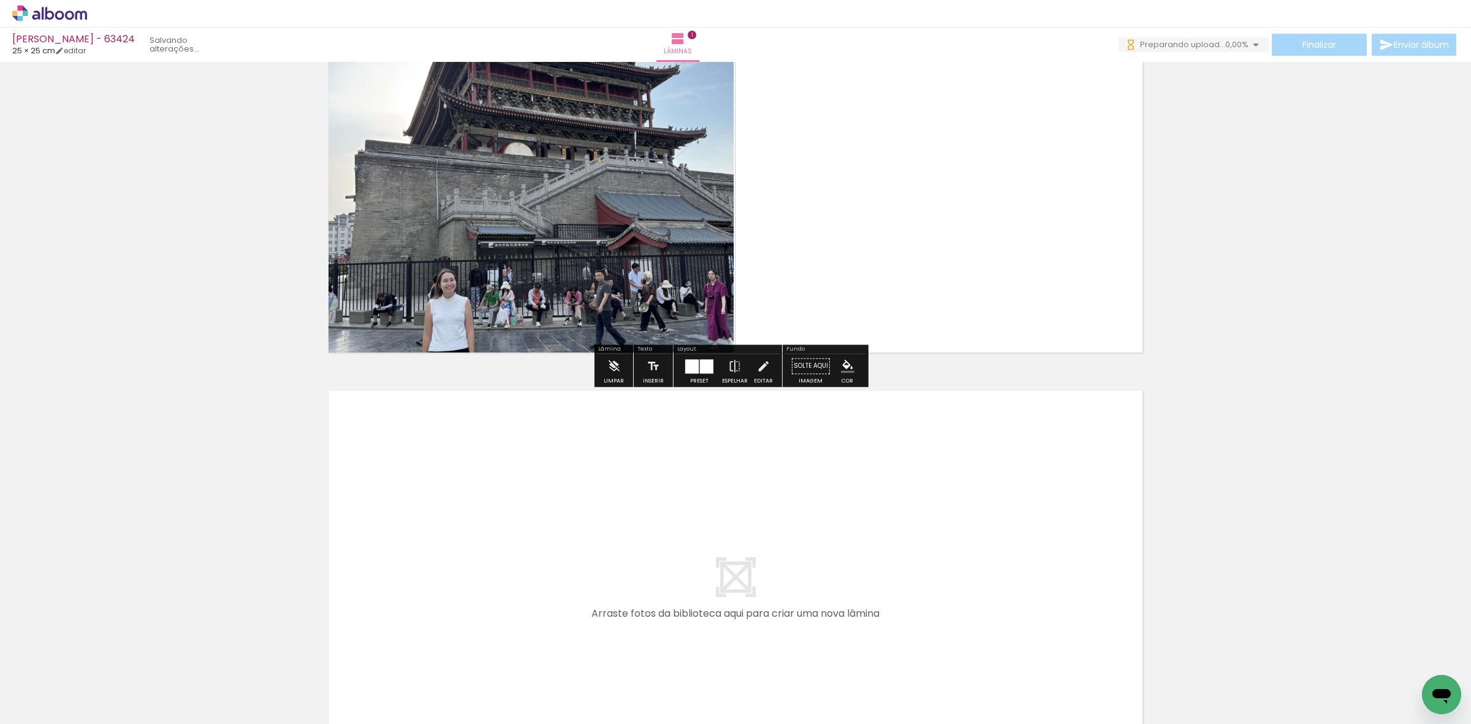
drag, startPoint x: 283, startPoint y: 664, endPoint x: 344, endPoint y: 584, distance: 101.0
click at [344, 584] on quentale-workspace at bounding box center [735, 362] width 1471 height 724
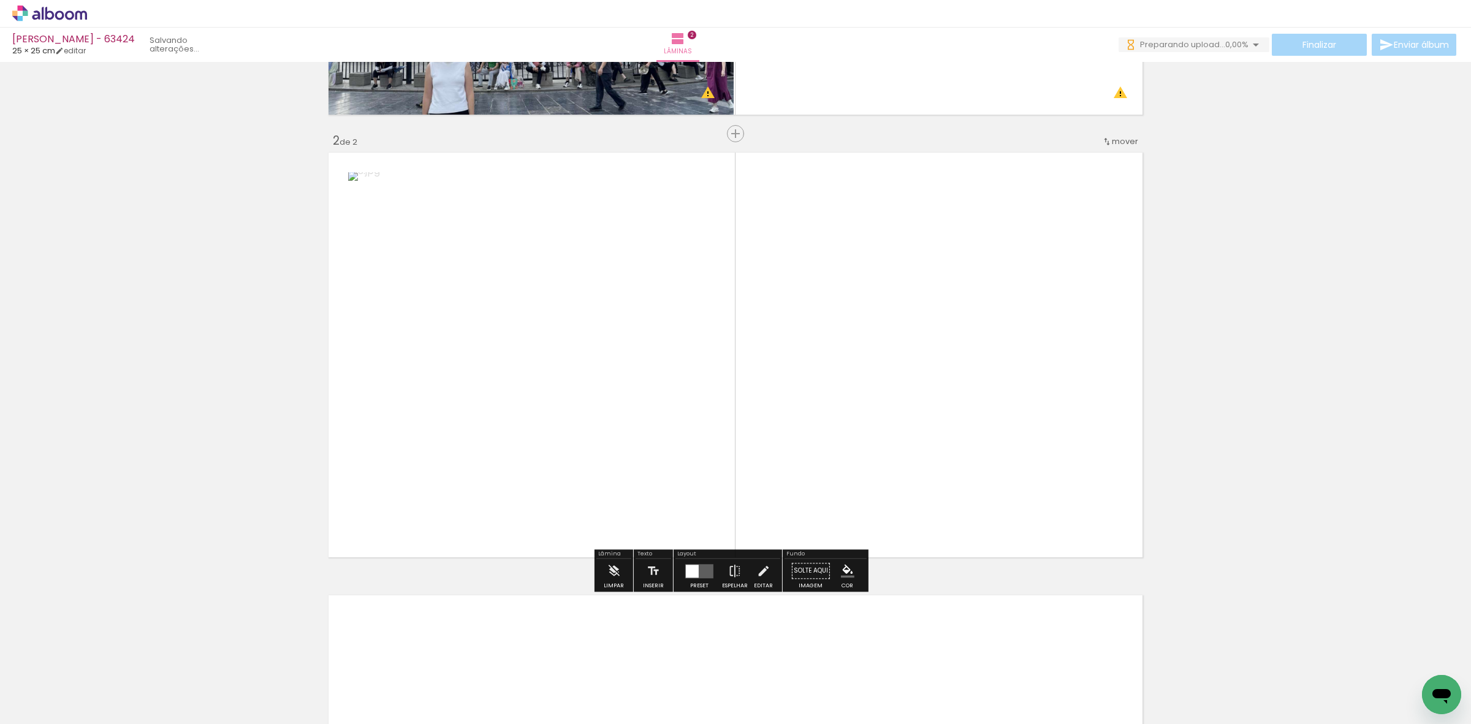
drag, startPoint x: 351, startPoint y: 653, endPoint x: 431, endPoint y: 469, distance: 200.7
click at [424, 512] on quentale-workspace at bounding box center [735, 362] width 1471 height 724
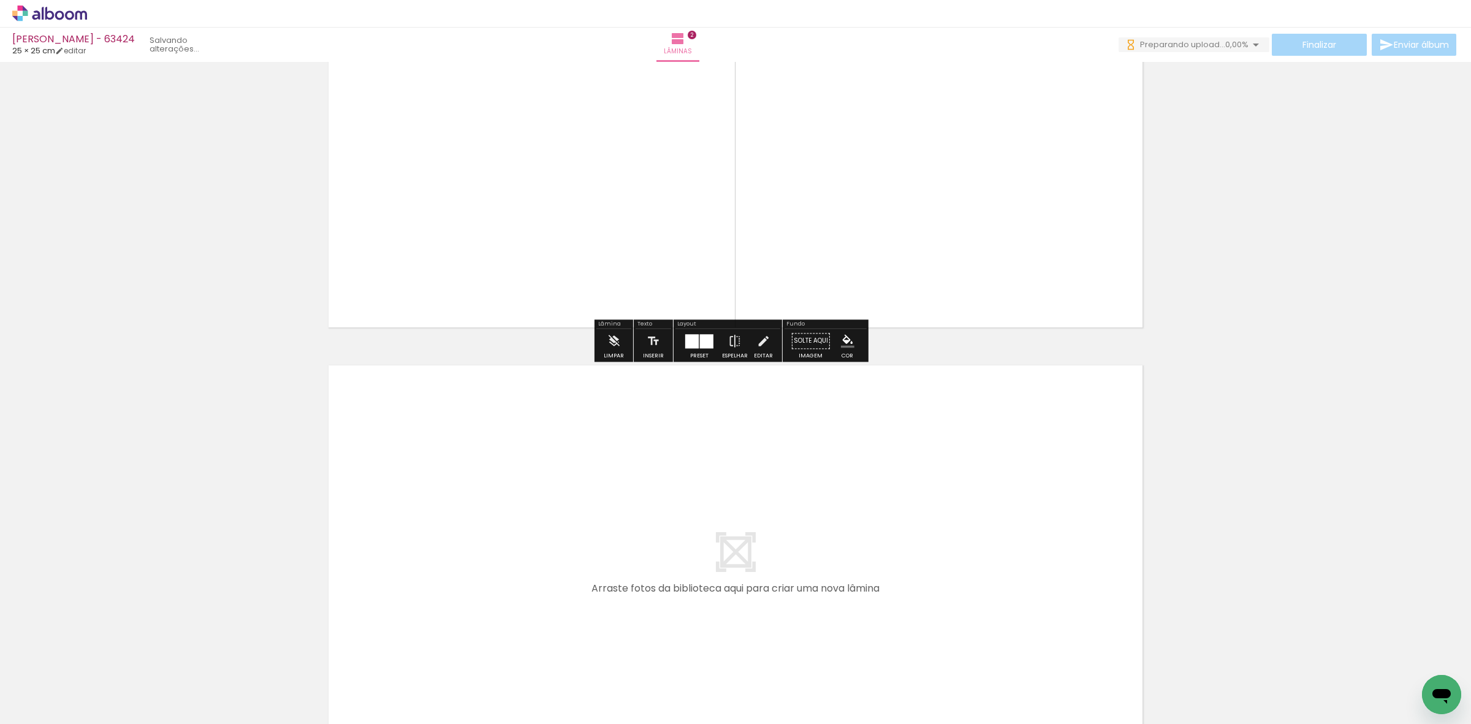
click at [459, 595] on quentale-workspace at bounding box center [735, 362] width 1471 height 724
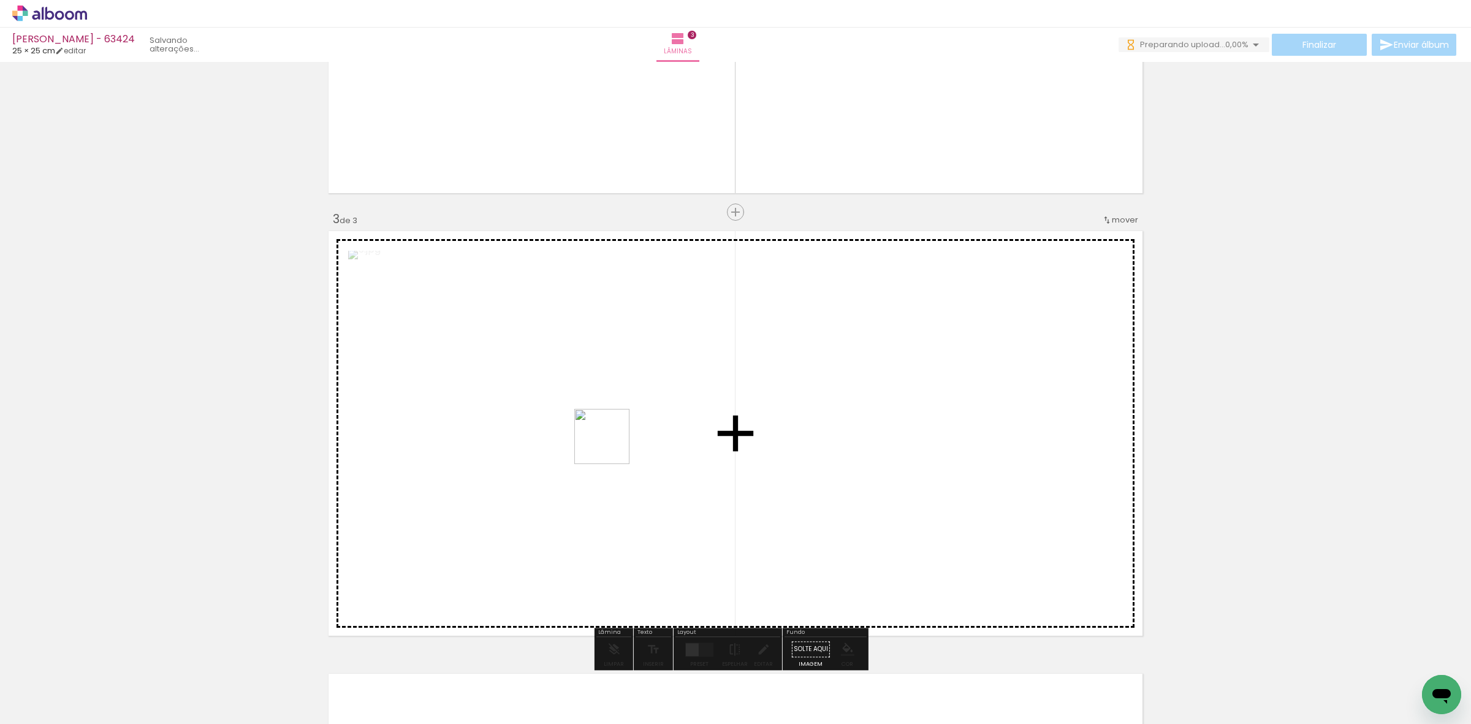
drag, startPoint x: 492, startPoint y: 688, endPoint x: 624, endPoint y: 448, distance: 273.5
click at [630, 402] on quentale-workspace at bounding box center [735, 362] width 1471 height 724
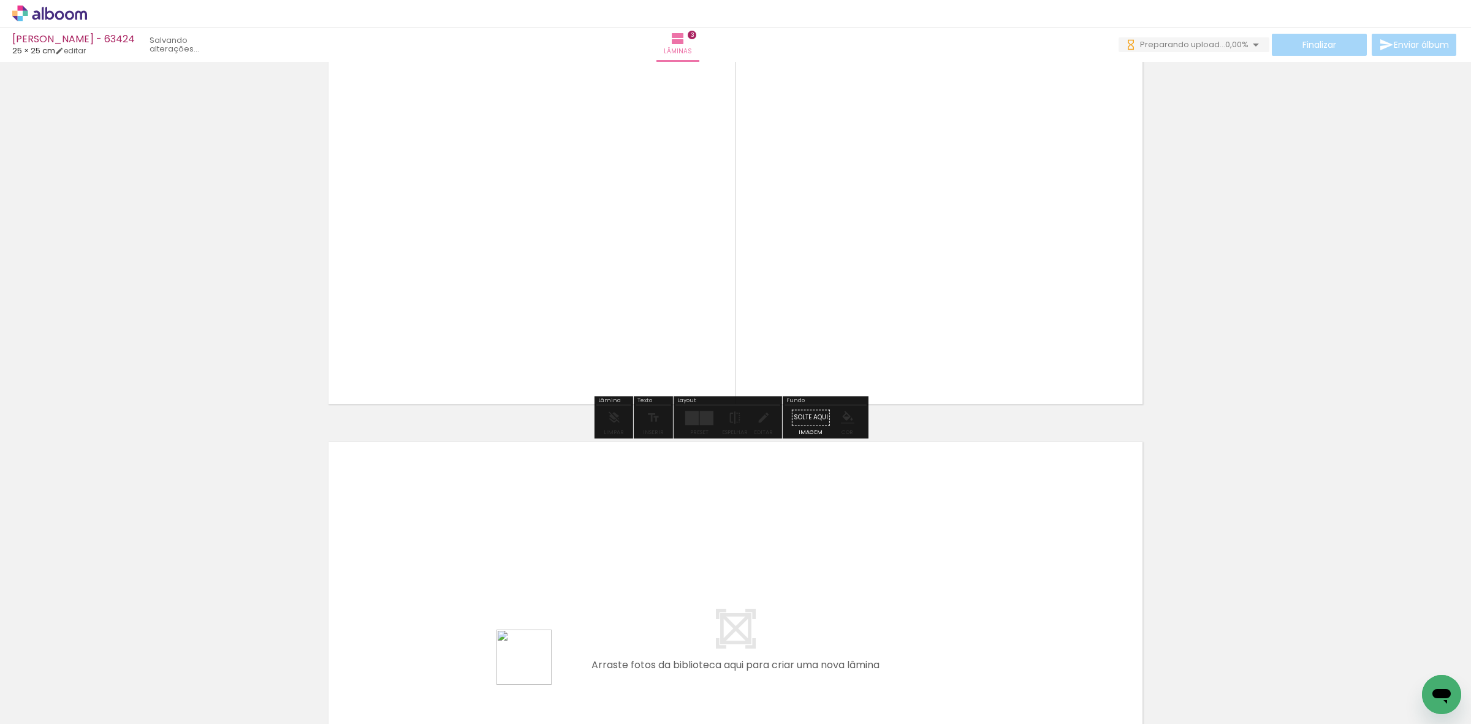
drag, startPoint x: 534, startPoint y: 670, endPoint x: 546, endPoint y: 611, distance: 60.7
click at [546, 611] on quentale-workspace at bounding box center [735, 362] width 1471 height 724
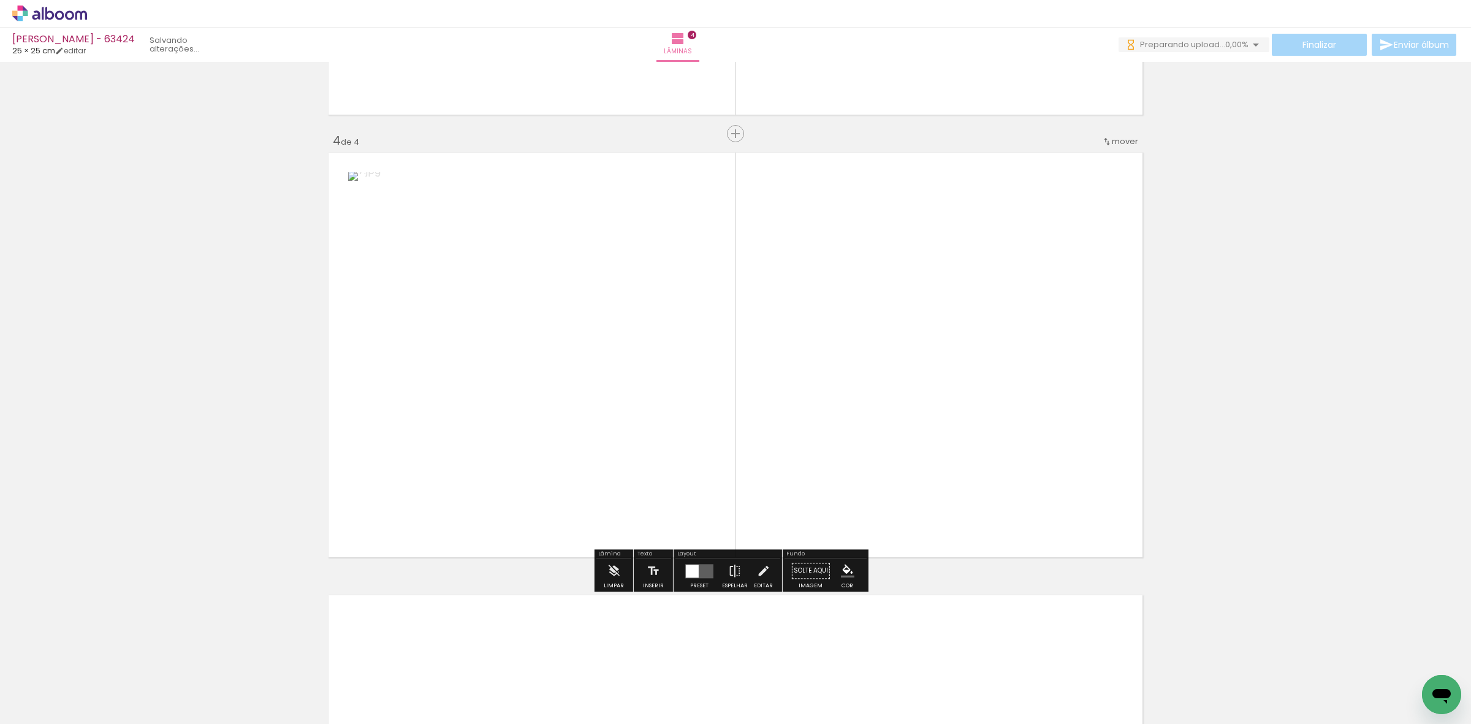
scroll to position [1276, 0]
click at [673, 541] on quentale-workspace at bounding box center [735, 362] width 1471 height 724
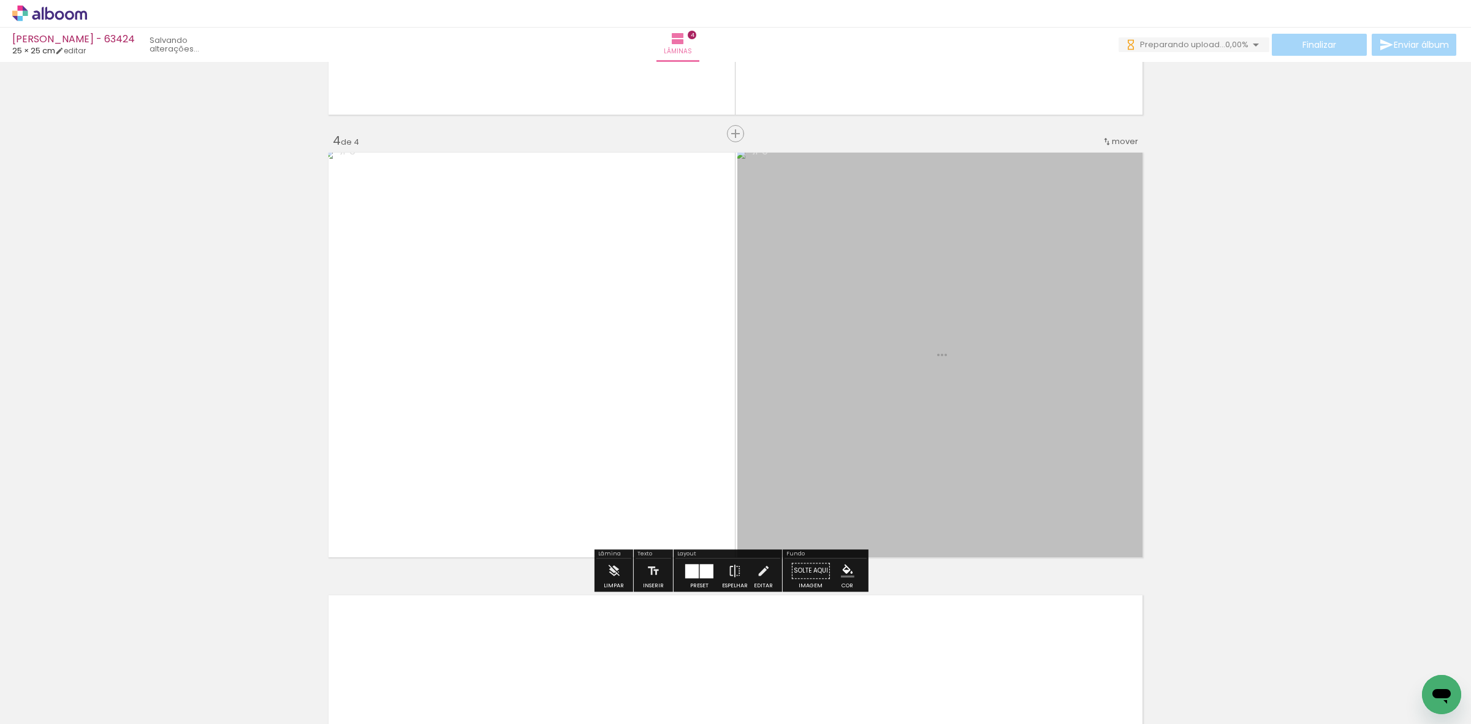
scroll to position [0, 0]
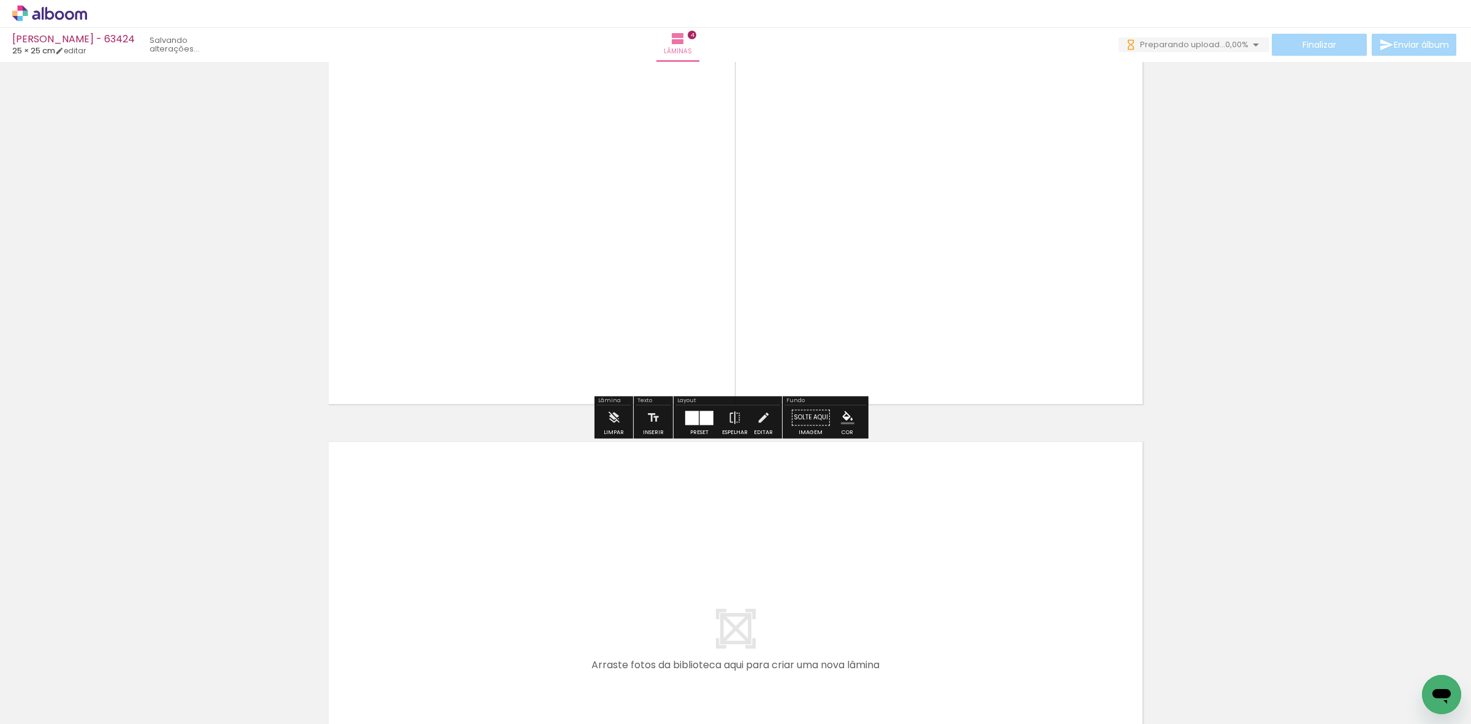
drag, startPoint x: 675, startPoint y: 653, endPoint x: 704, endPoint y: 528, distance: 128.9
click at [704, 528] on quentale-workspace at bounding box center [735, 362] width 1471 height 724
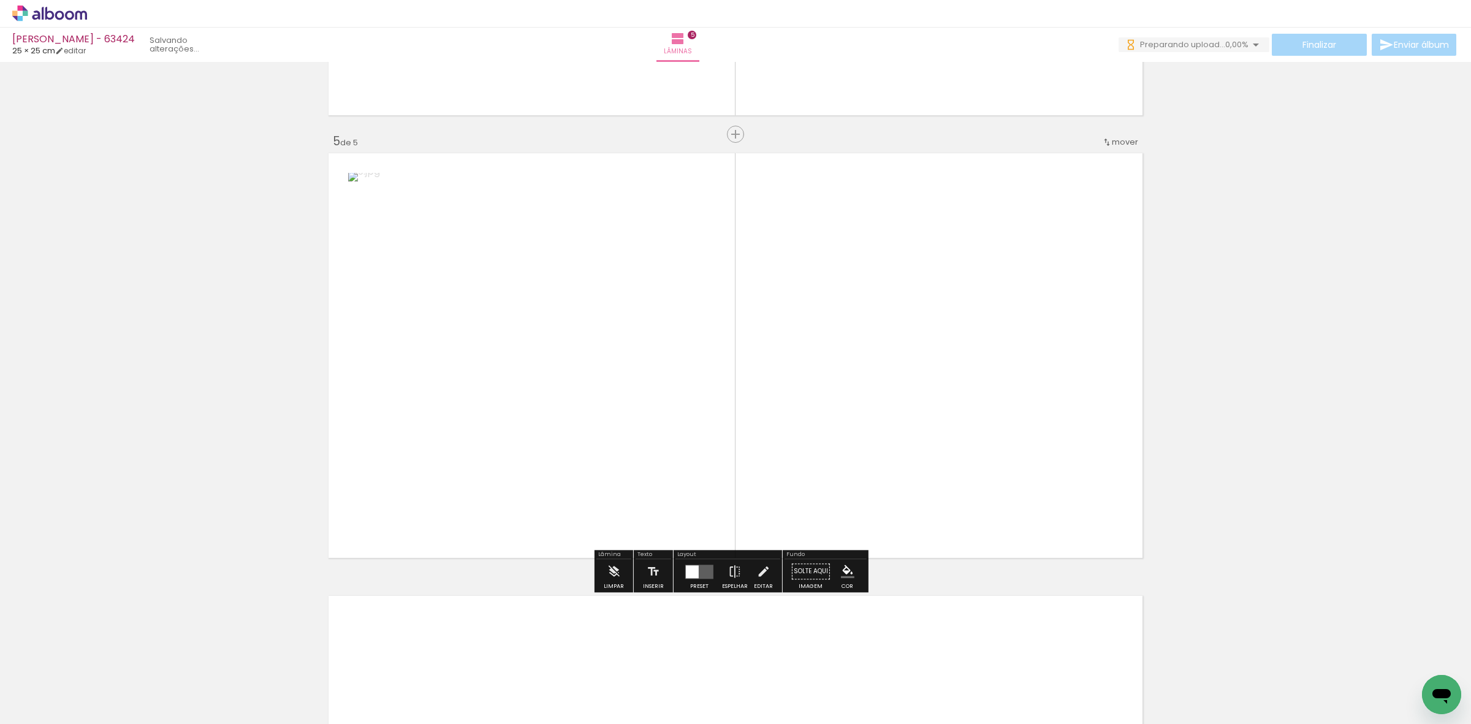
drag, startPoint x: 723, startPoint y: 688, endPoint x: 771, endPoint y: 438, distance: 254.0
click at [771, 438] on quentale-workspace at bounding box center [735, 362] width 1471 height 724
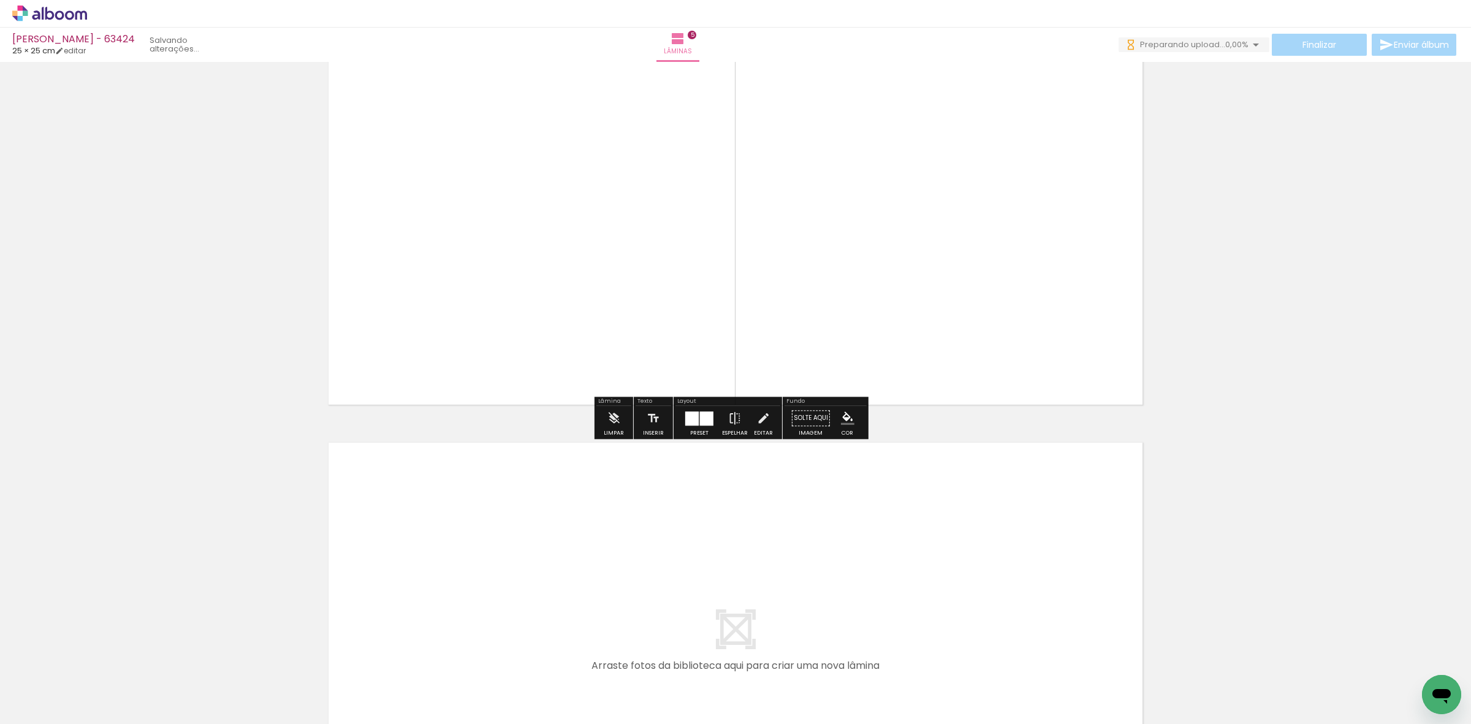
drag, startPoint x: 821, startPoint y: 676, endPoint x: 863, endPoint y: 684, distance: 42.4
click at [831, 604] on quentale-workspace at bounding box center [735, 362] width 1471 height 724
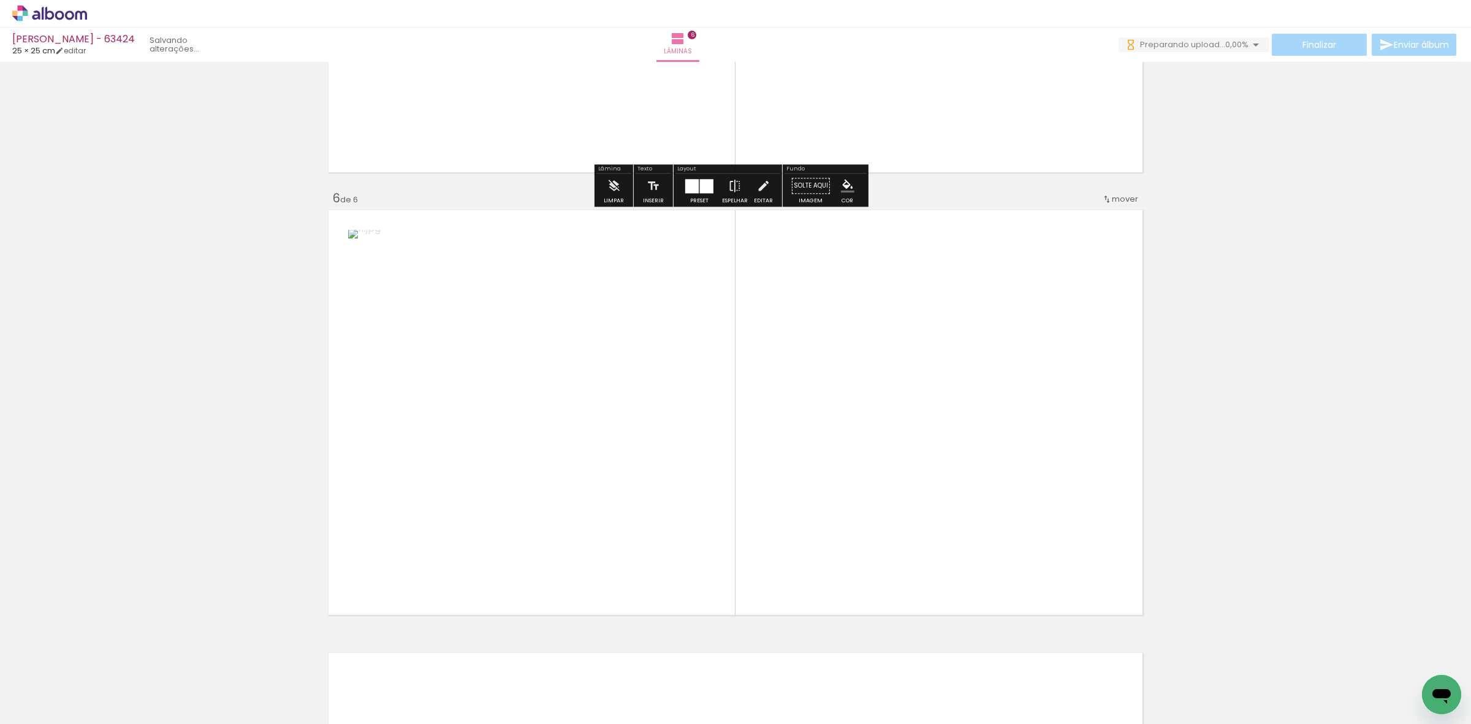
drag, startPoint x: 889, startPoint y: 606, endPoint x: 913, endPoint y: 394, distance: 212.9
click at [913, 394] on quentale-workspace at bounding box center [735, 362] width 1471 height 724
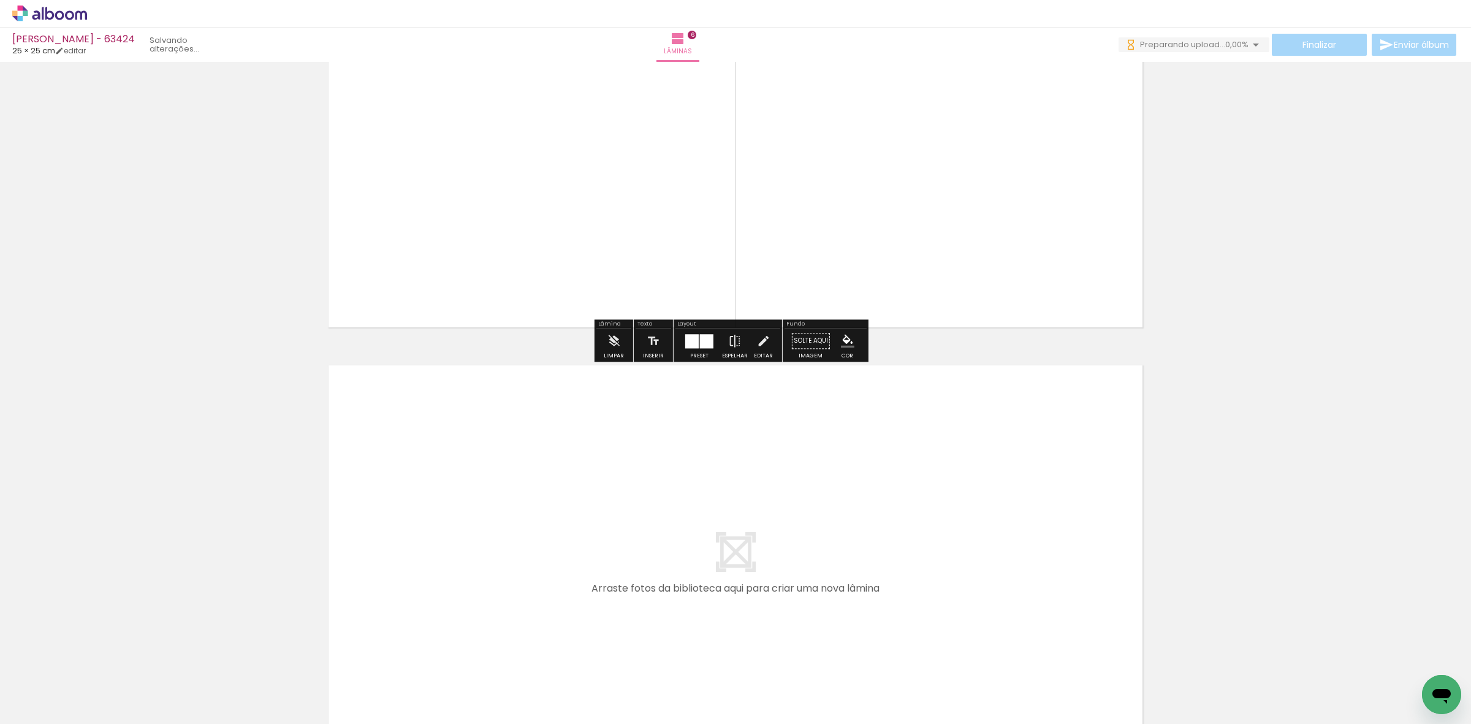
drag, startPoint x: 962, startPoint y: 679, endPoint x: 1003, endPoint y: 651, distance: 49.8
click at [988, 619] on quentale-workspace at bounding box center [735, 362] width 1471 height 724
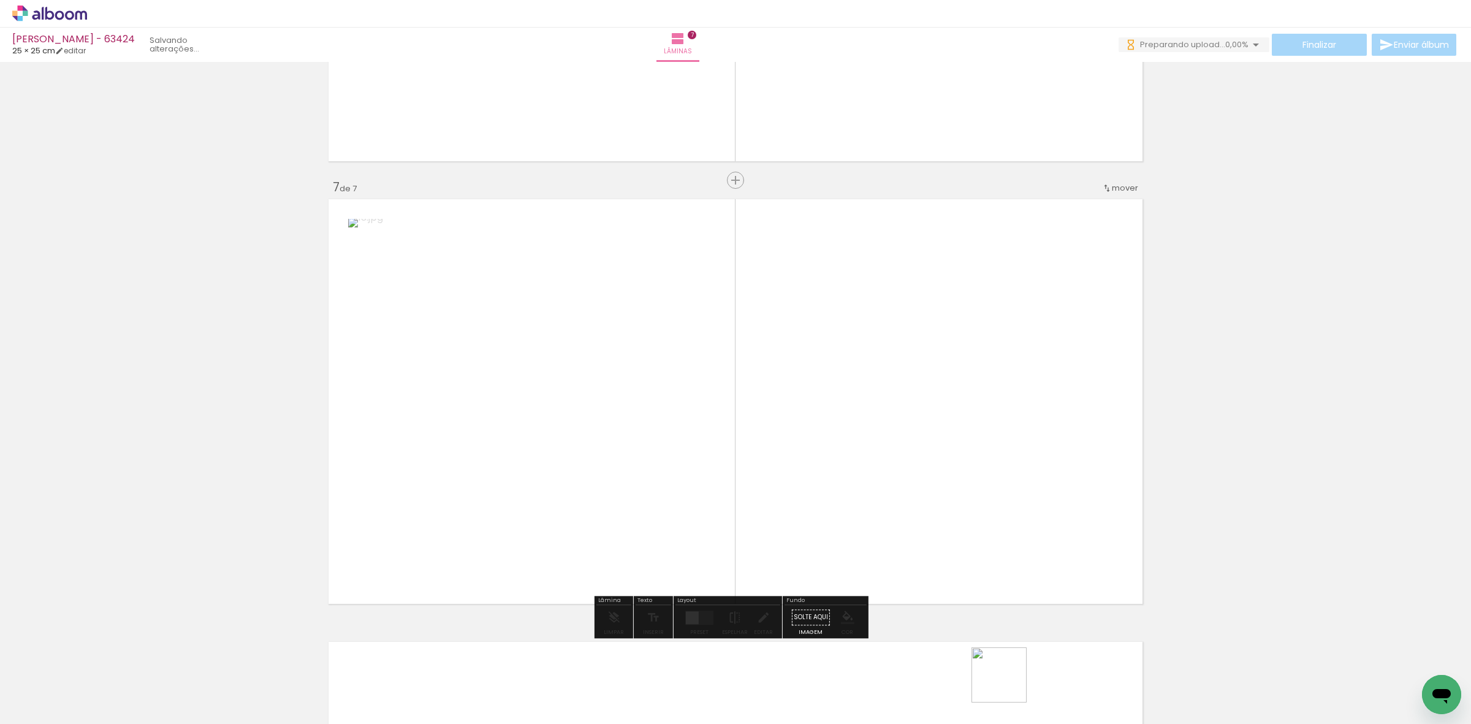
drag, startPoint x: 1008, startPoint y: 684, endPoint x: 961, endPoint y: 457, distance: 232.3
click at [961, 457] on quentale-workspace at bounding box center [735, 362] width 1471 height 724
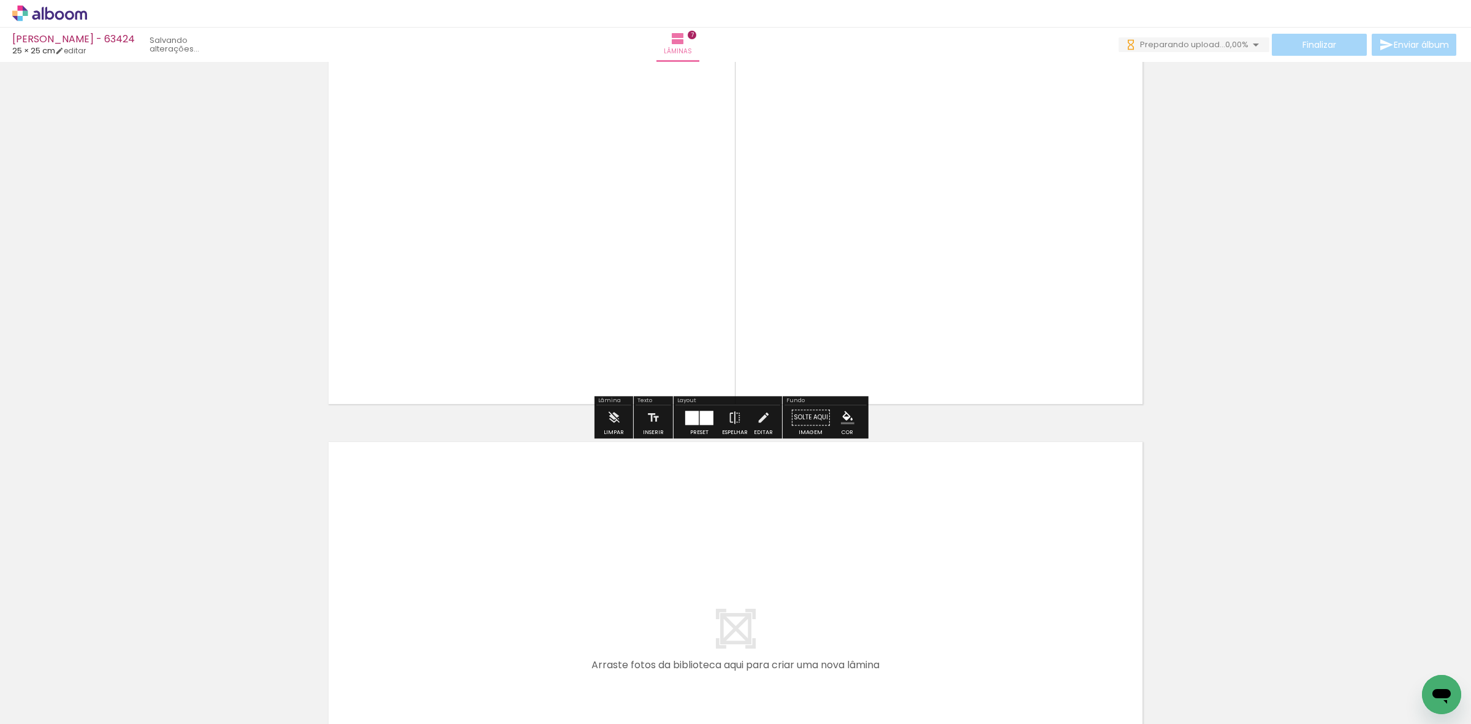
drag, startPoint x: 1084, startPoint y: 683, endPoint x: 1141, endPoint y: 660, distance: 62.2
click at [1089, 625] on quentale-workspace at bounding box center [735, 362] width 1471 height 724
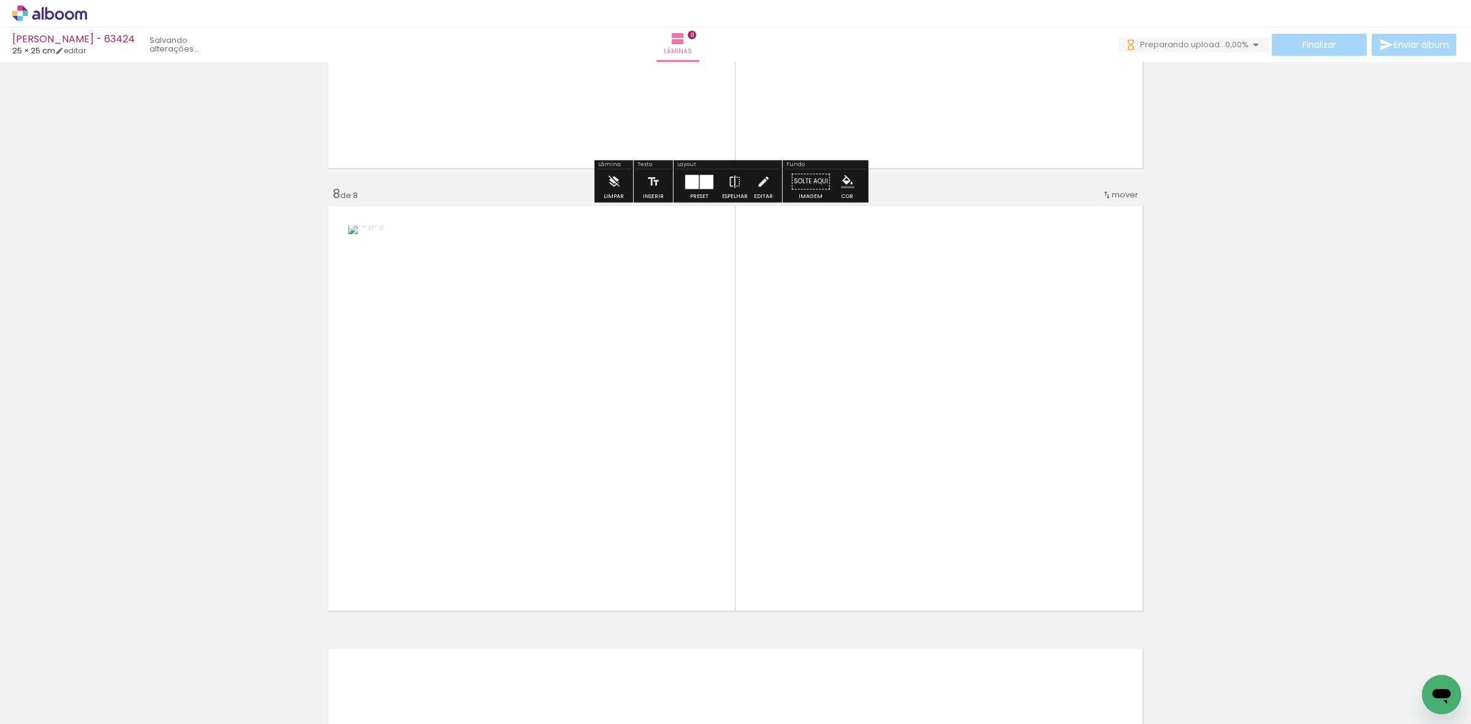
click at [1049, 485] on quentale-workspace at bounding box center [735, 362] width 1471 height 724
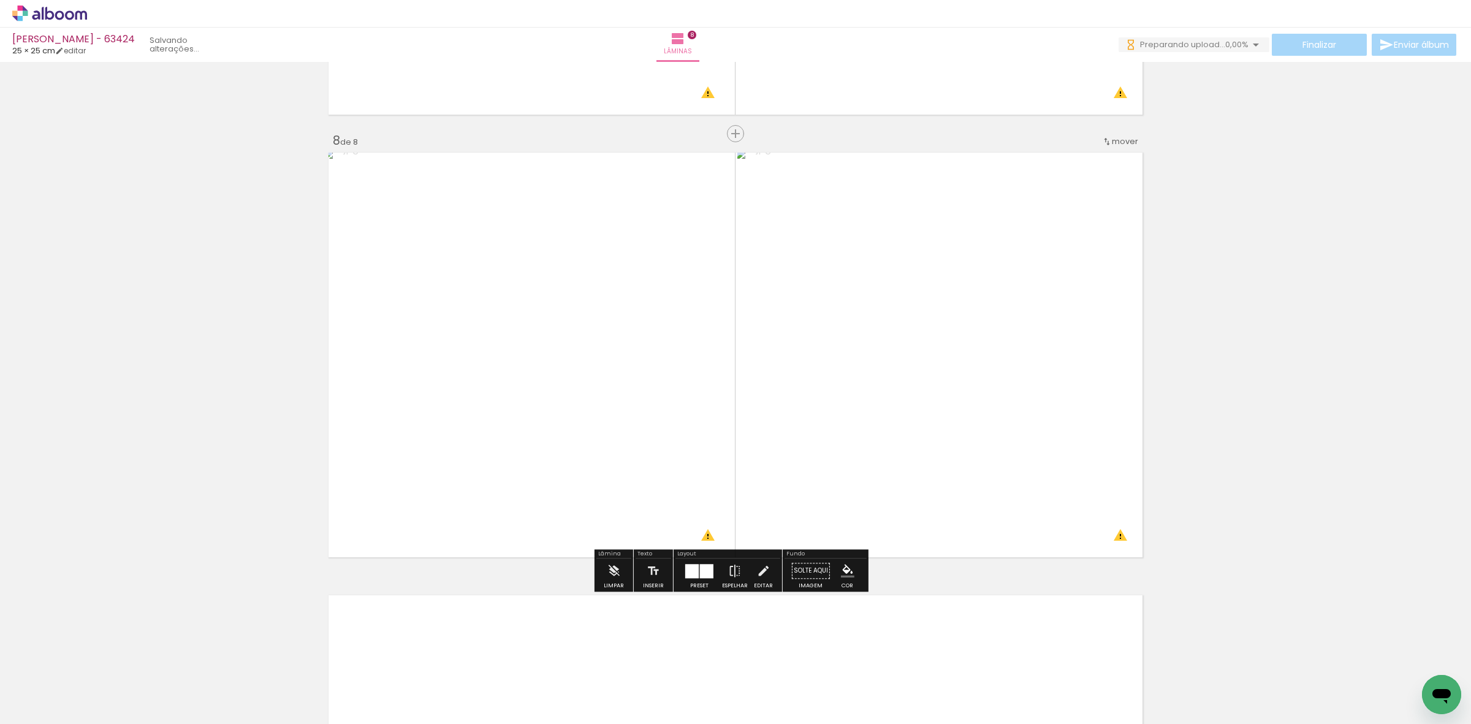
scroll to position [0, 923]
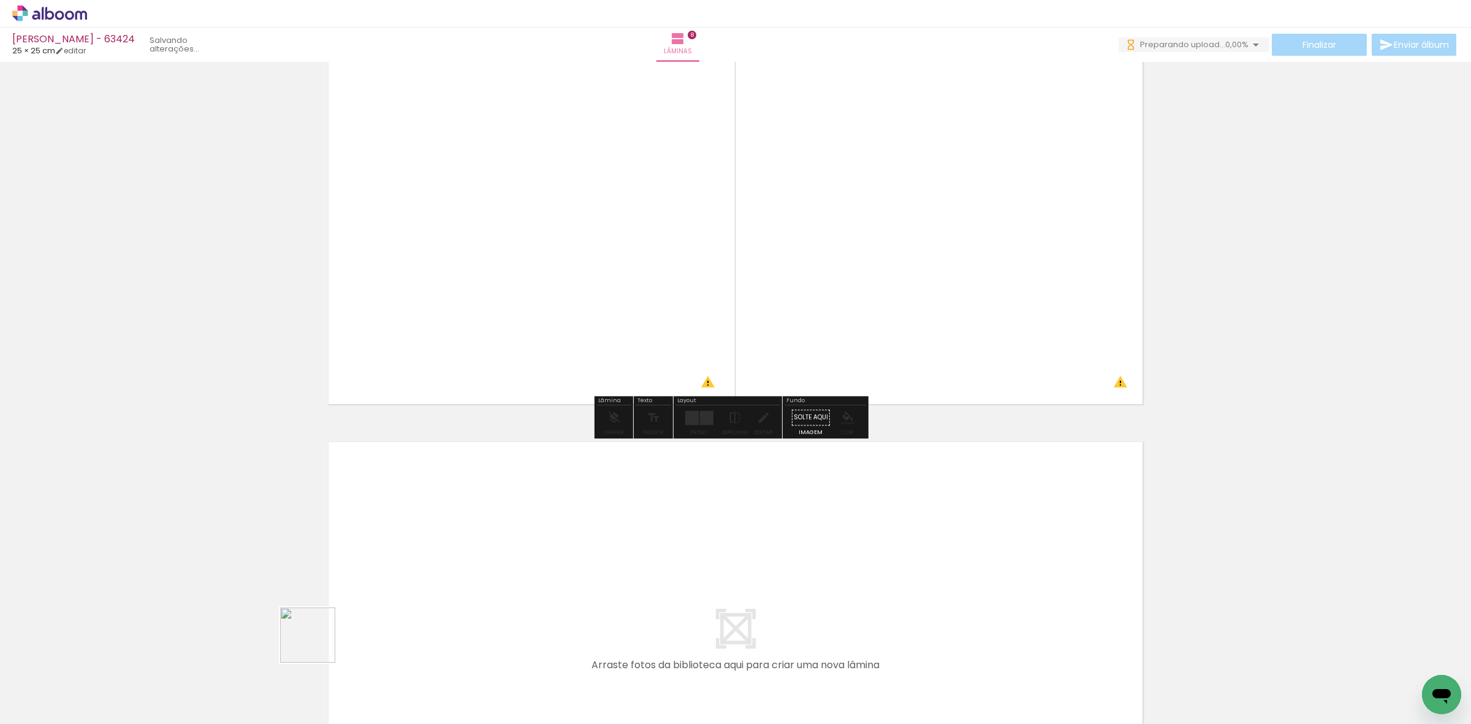
drag, startPoint x: 297, startPoint y: 657, endPoint x: 366, endPoint y: 623, distance: 76.2
click at [366, 623] on quentale-workspace at bounding box center [735, 362] width 1471 height 724
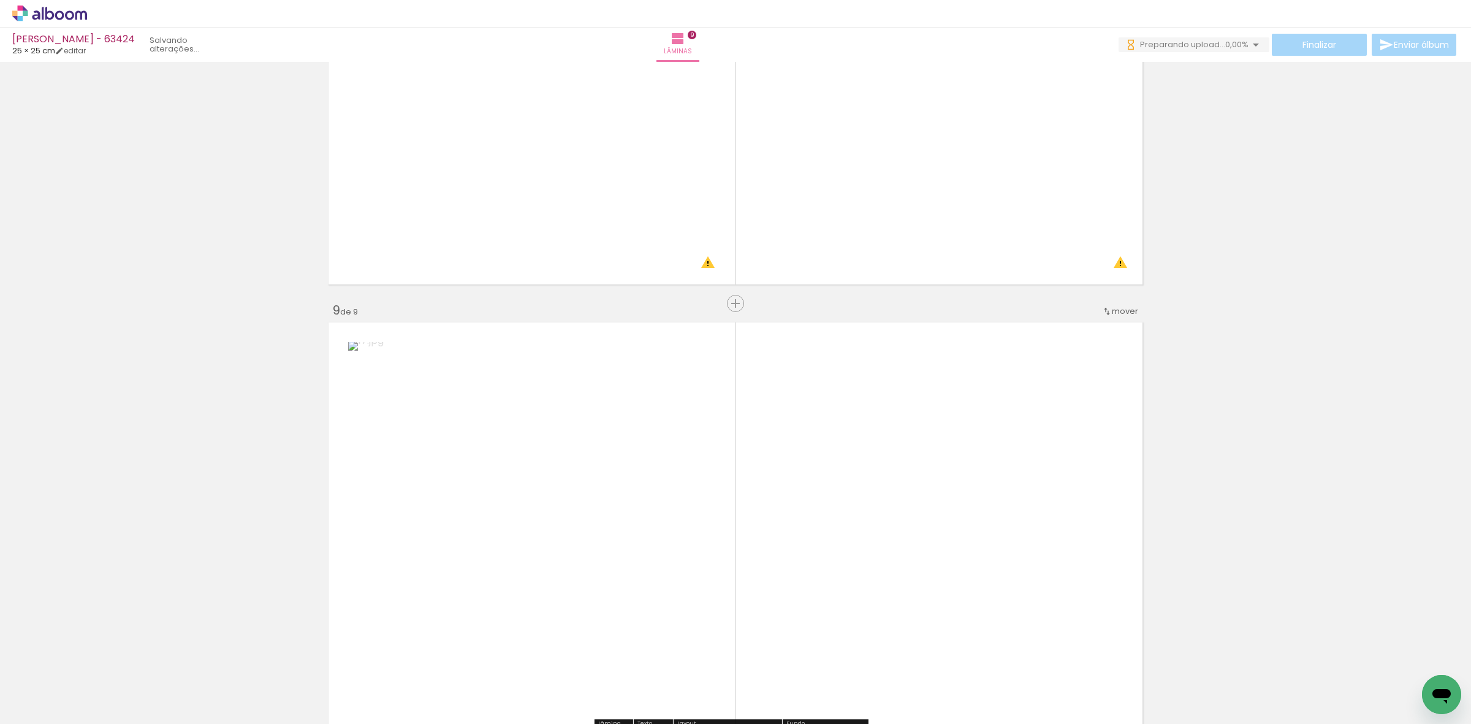
scroll to position [3489, 0]
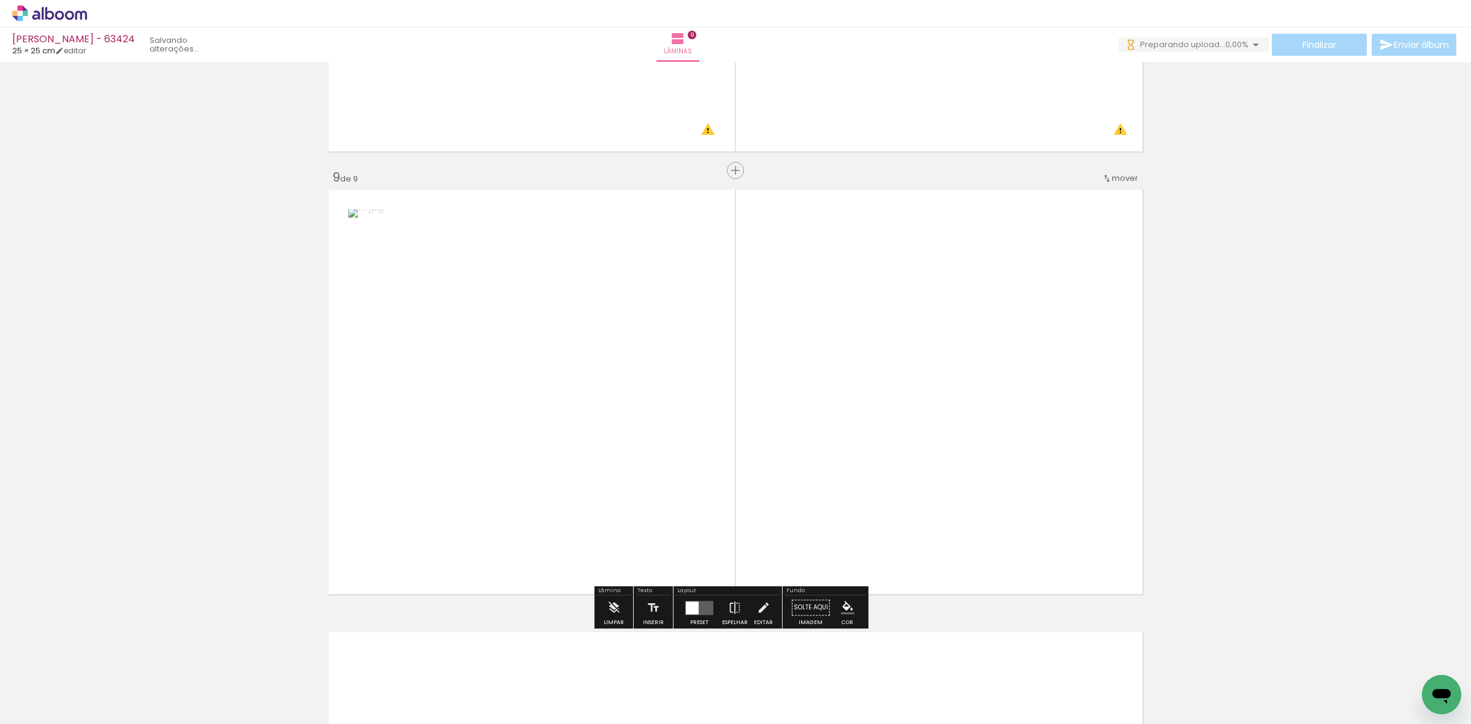
drag, startPoint x: 375, startPoint y: 676, endPoint x: 621, endPoint y: 479, distance: 315.3
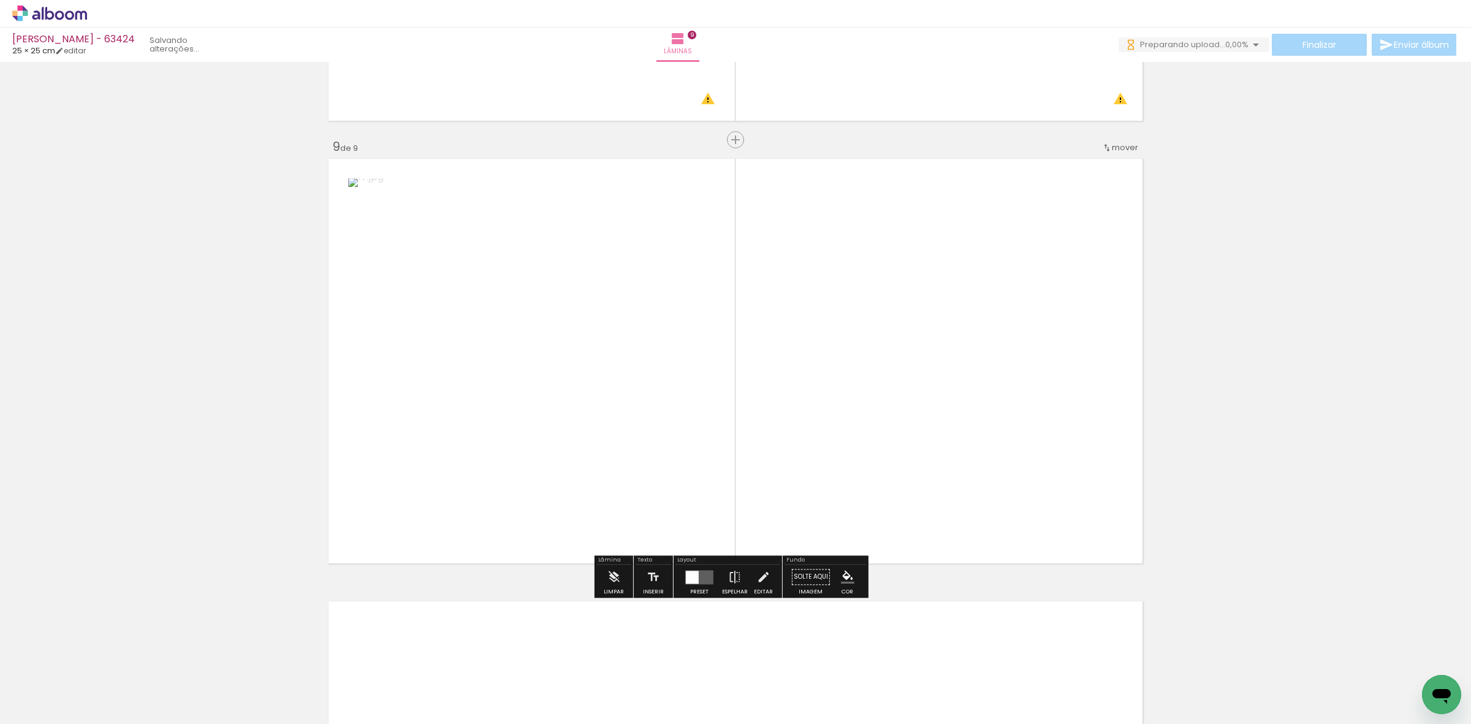
click at [602, 478] on quentale-workspace at bounding box center [735, 362] width 1471 height 724
